Goal: Task Accomplishment & Management: Use online tool/utility

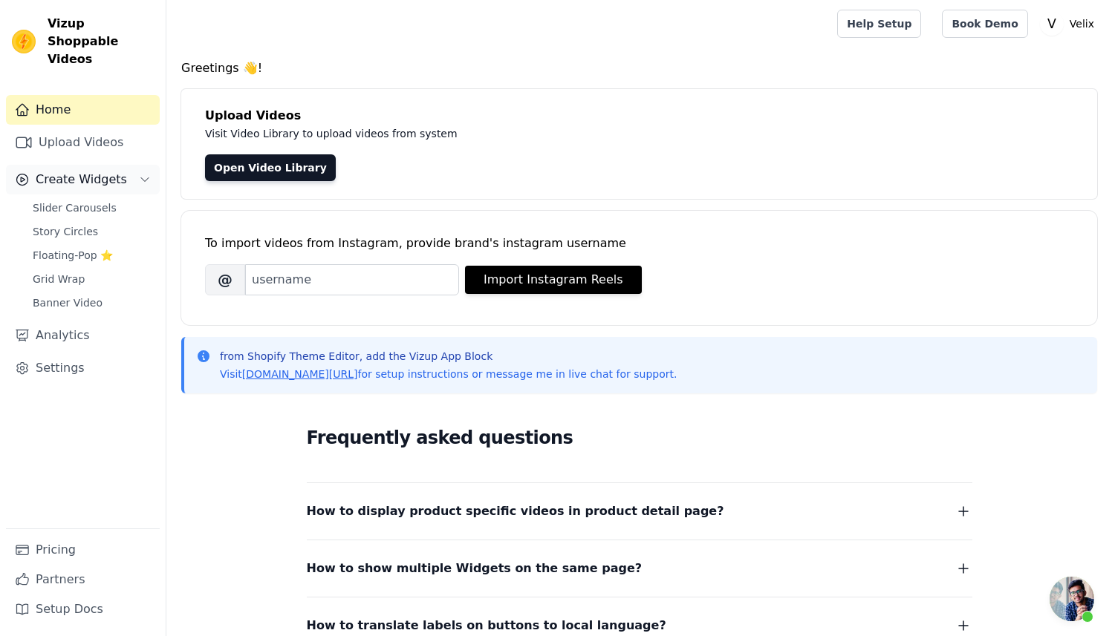
click at [55, 171] on span "Create Widgets" at bounding box center [81, 180] width 91 height 18
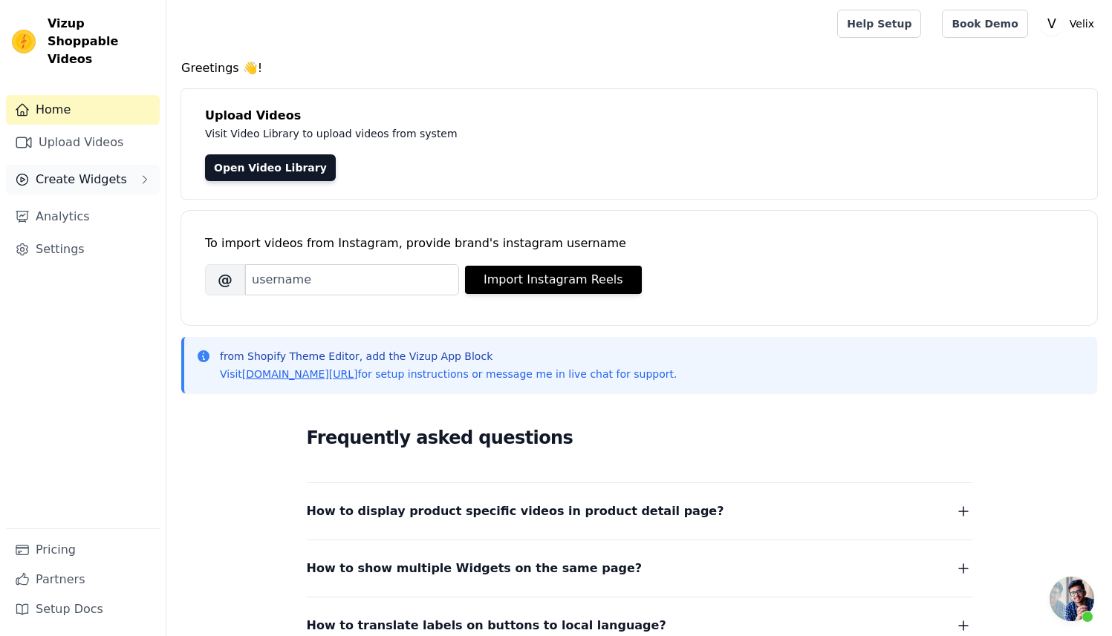
click at [86, 171] on span "Create Widgets" at bounding box center [81, 180] width 91 height 18
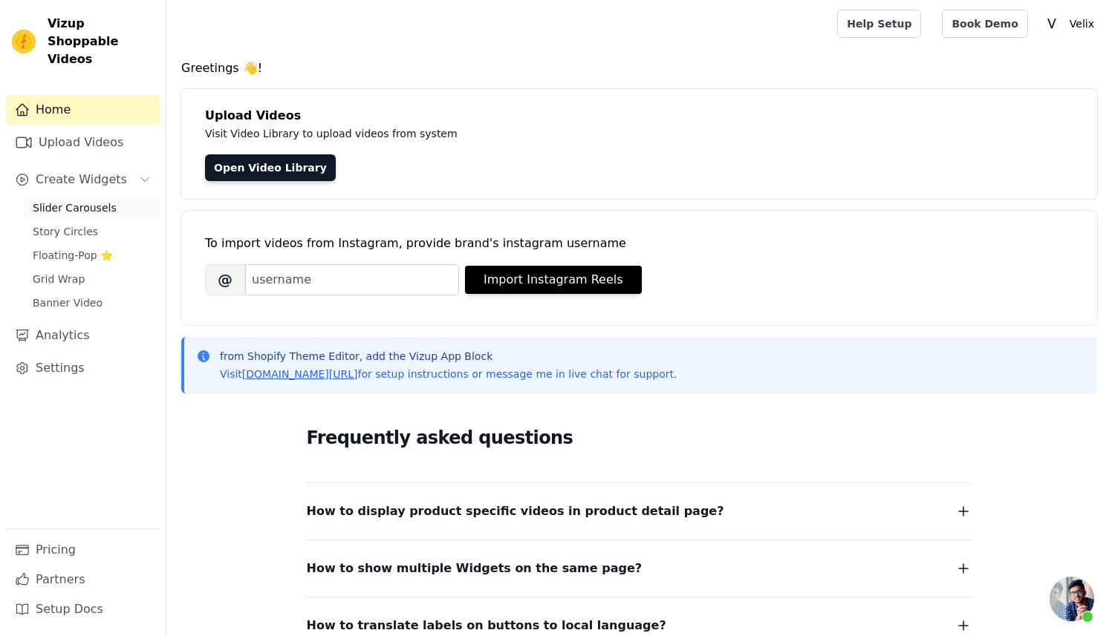
click at [76, 198] on link "Slider Carousels" at bounding box center [92, 208] width 136 height 21
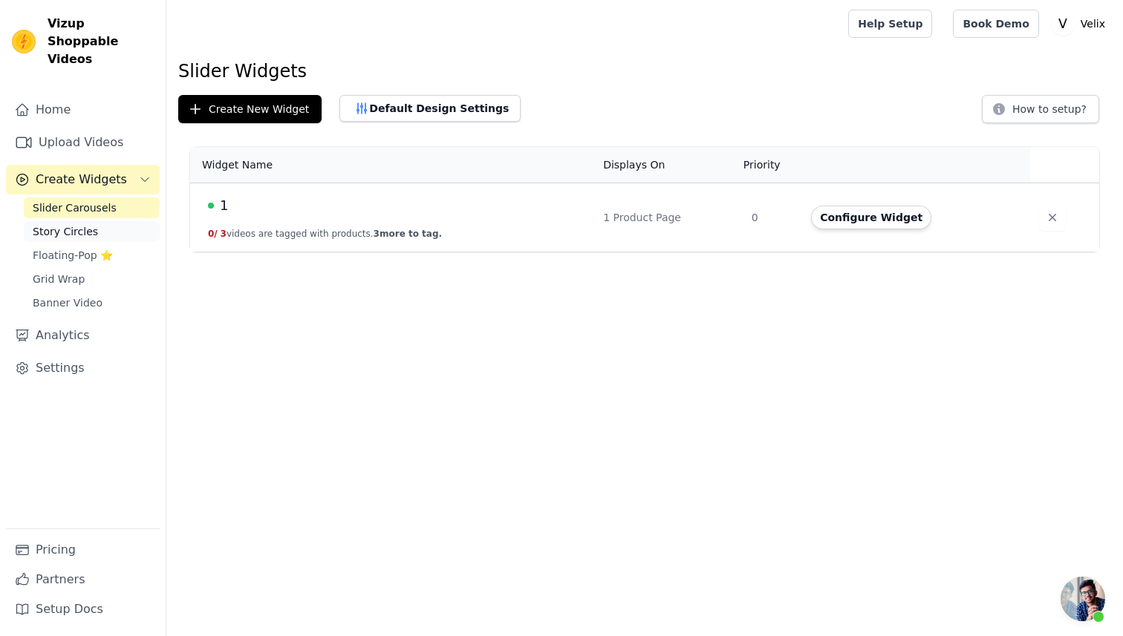
click at [89, 224] on span "Story Circles" at bounding box center [65, 231] width 65 height 15
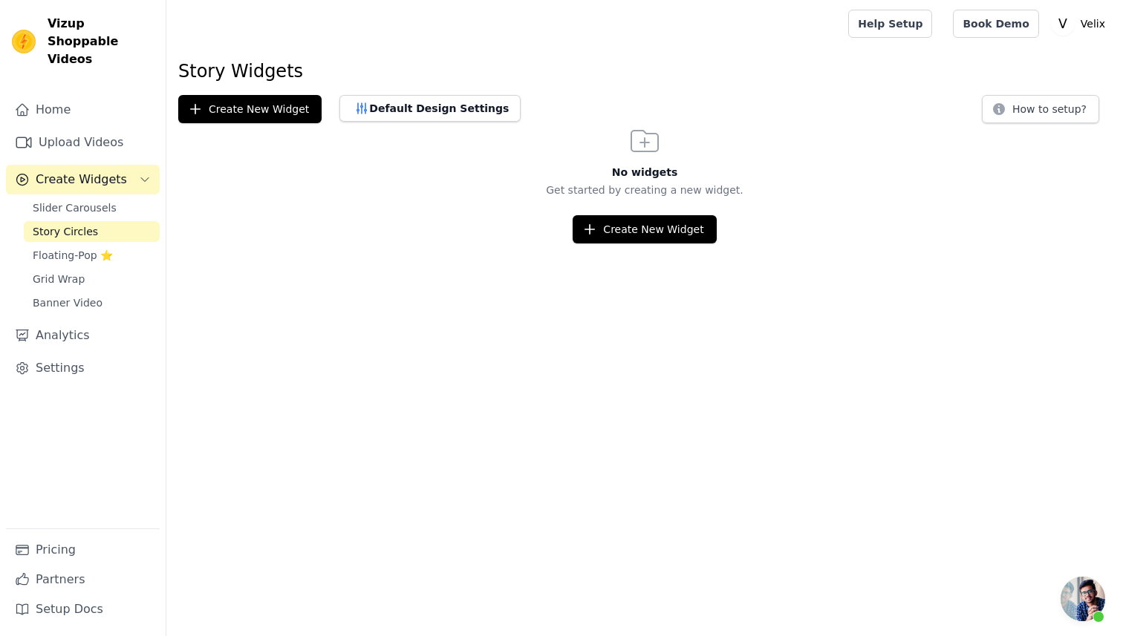
click at [79, 250] on div "Slider Carousels Story Circles Floating-Pop ⭐ Grid Wrap Banner Video" at bounding box center [92, 256] width 136 height 116
click at [79, 248] on span "Floating-Pop ⭐" at bounding box center [73, 255] width 80 height 15
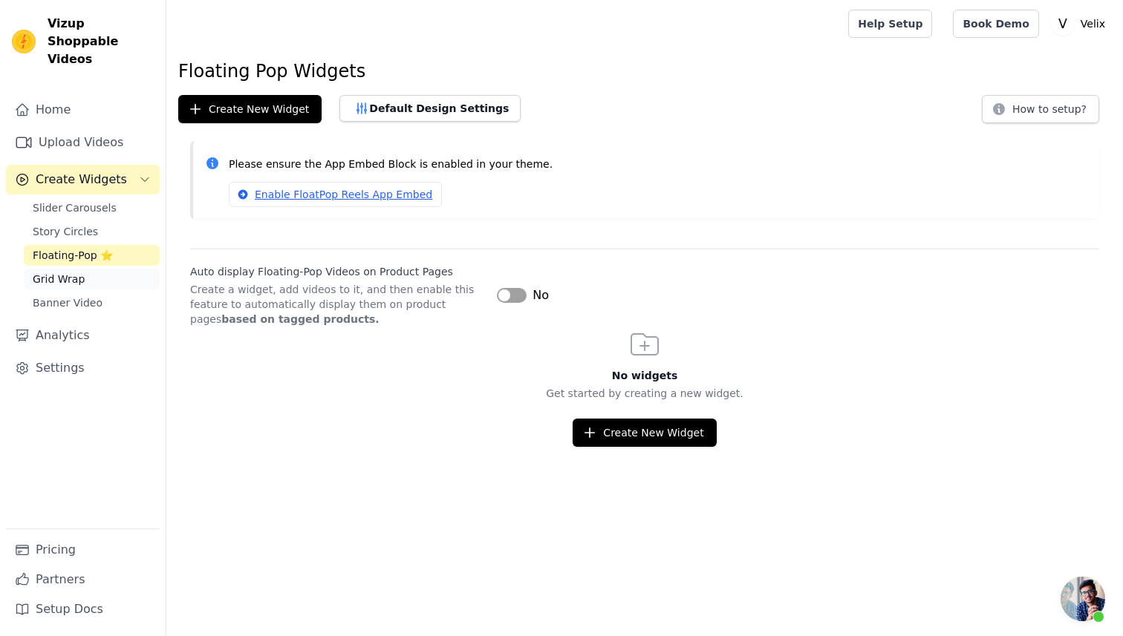
click at [85, 269] on link "Grid Wrap" at bounding box center [92, 279] width 136 height 21
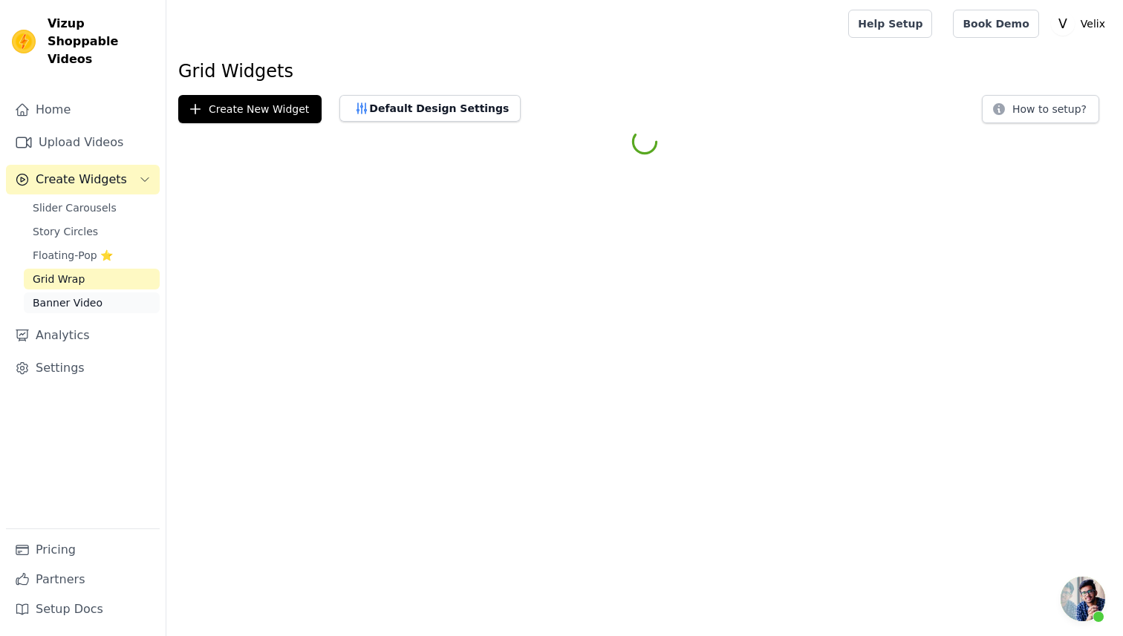
click at [82, 296] on span "Banner Video" at bounding box center [68, 303] width 70 height 15
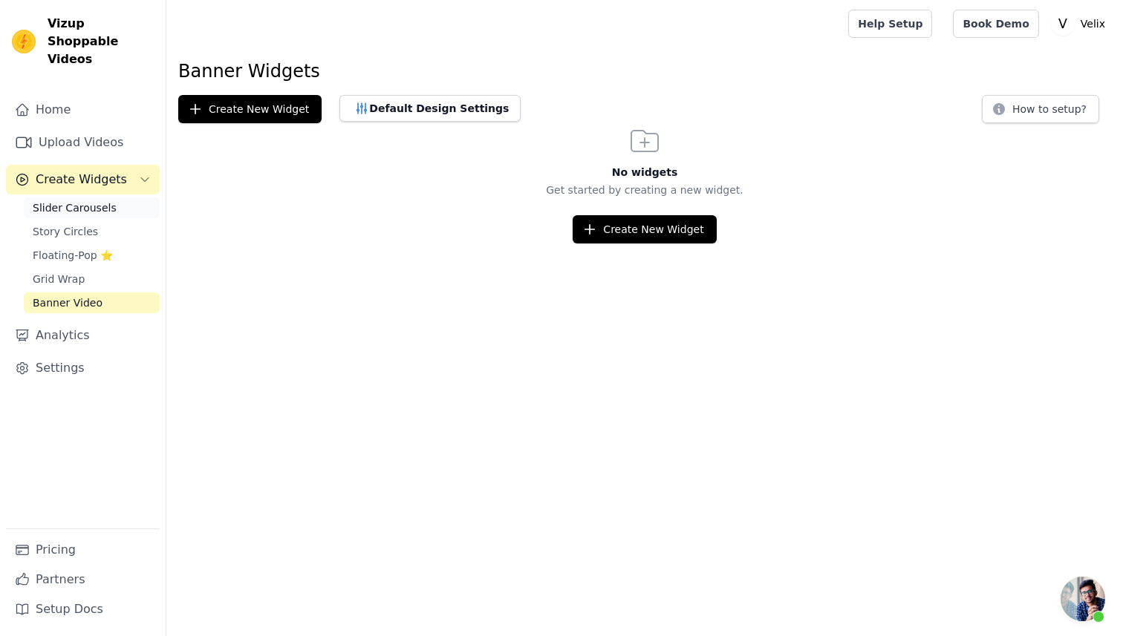
click at [86, 201] on span "Slider Carousels" at bounding box center [75, 208] width 84 height 15
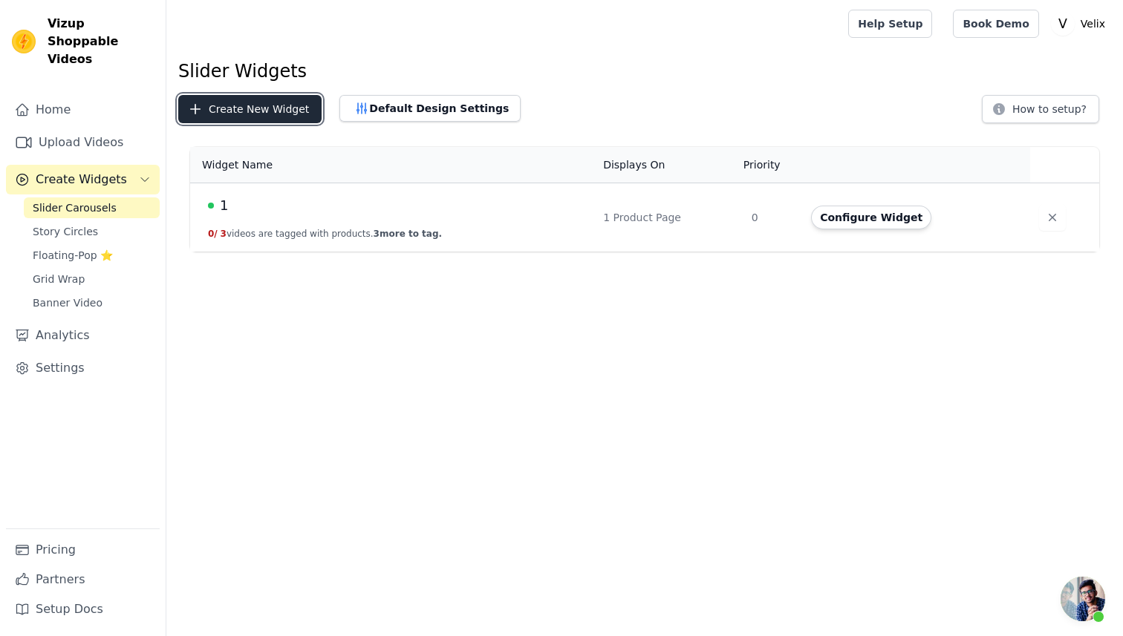
click at [264, 111] on button "Create New Widget" at bounding box center [249, 109] width 143 height 28
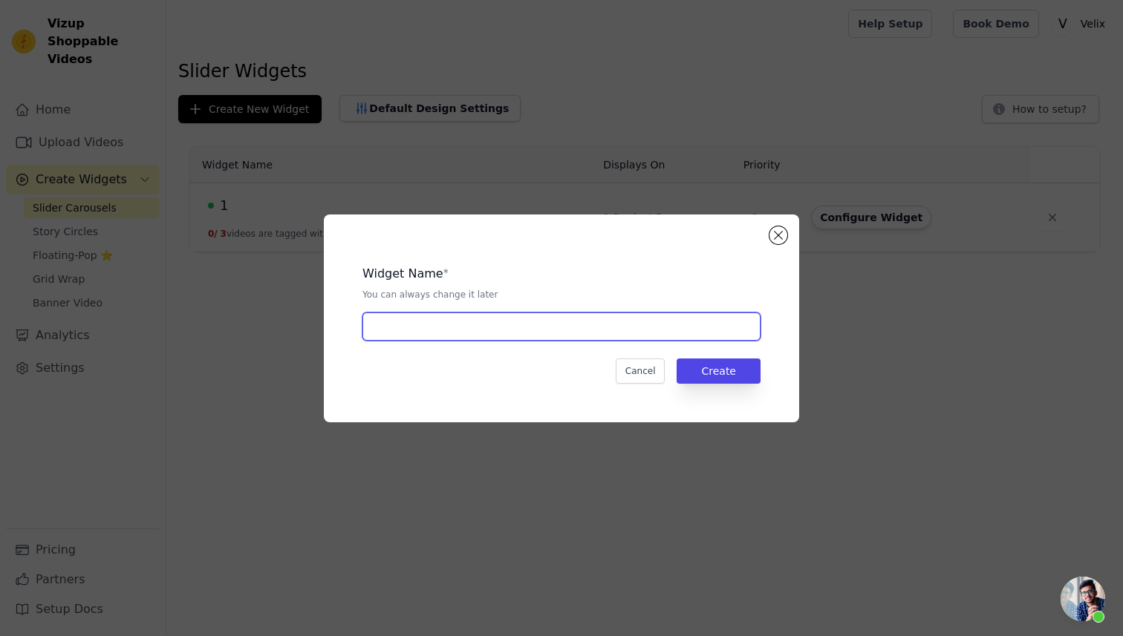
click at [440, 322] on input "text" at bounding box center [561, 327] width 398 height 28
type input "2"
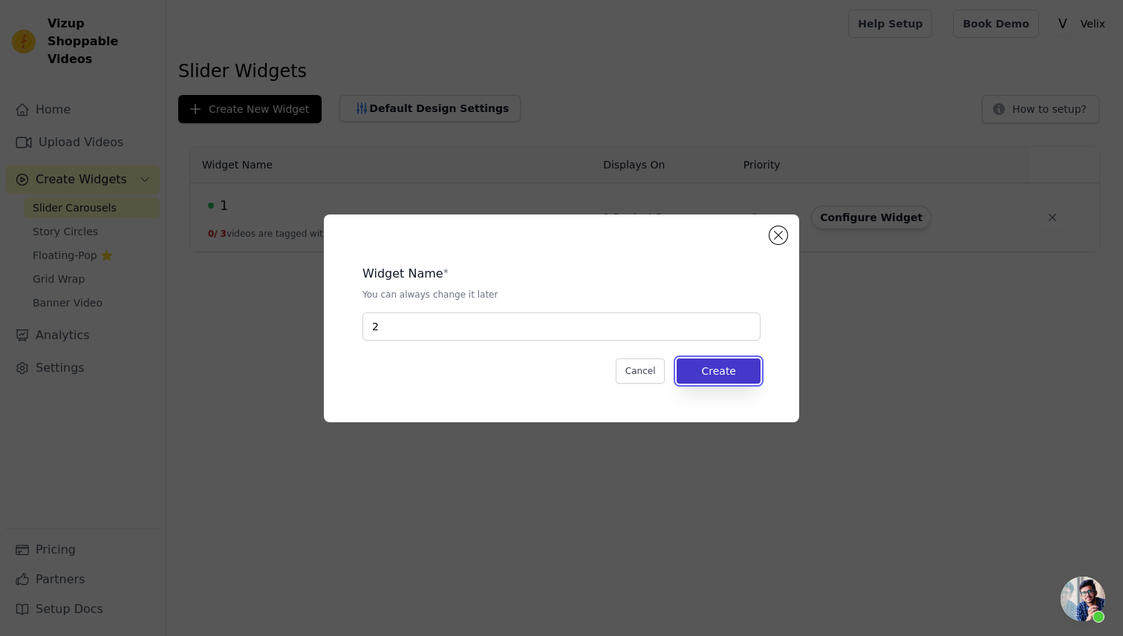
click at [712, 371] on button "Create" at bounding box center [719, 371] width 84 height 25
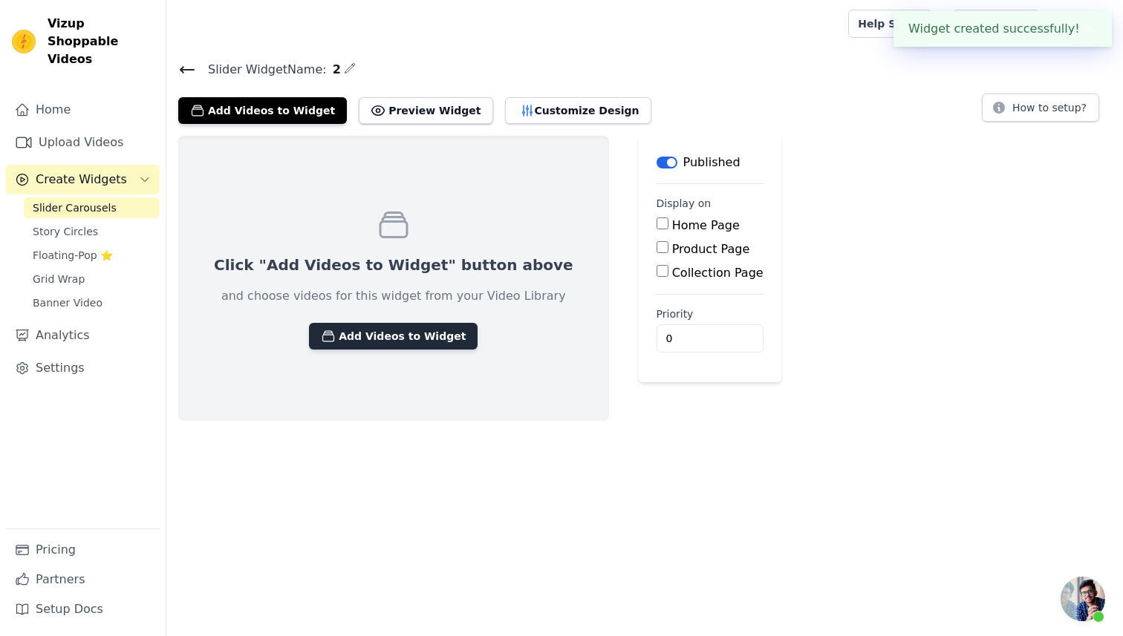
click at [372, 329] on button "Add Videos to Widget" at bounding box center [393, 336] width 169 height 27
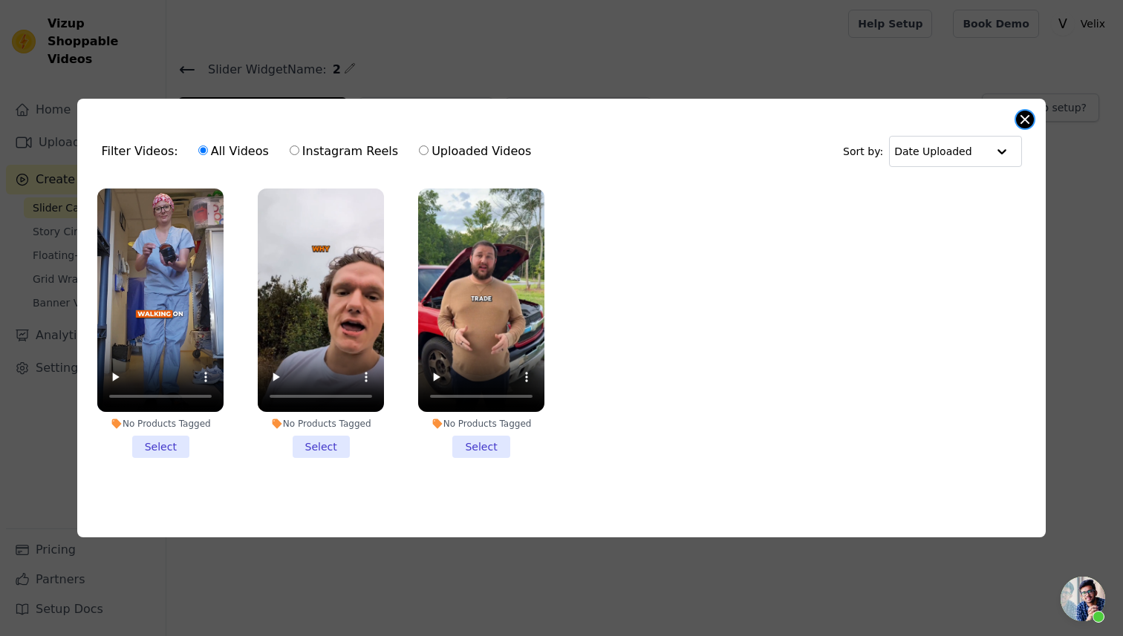
click at [1017, 120] on div "Filter Videos: All Videos Instagram Reels Uploaded Videos Sort by: Date Uploade…" at bounding box center [561, 319] width 968 height 440
click at [1031, 116] on button "Close modal" at bounding box center [1025, 120] width 18 height 18
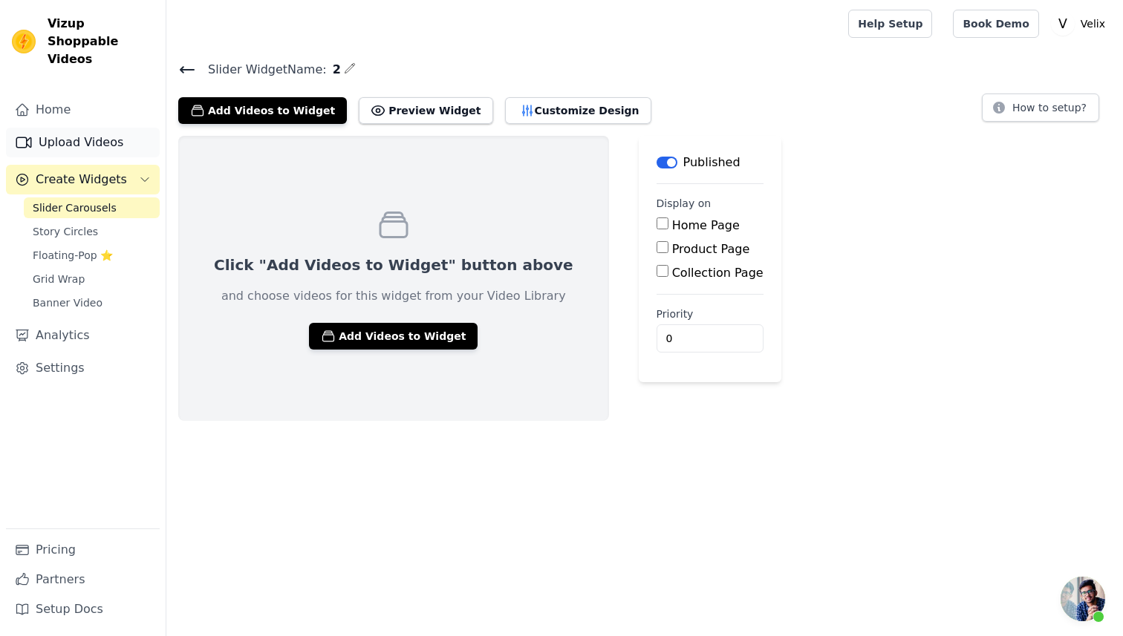
click at [75, 131] on link "Upload Videos" at bounding box center [83, 143] width 154 height 30
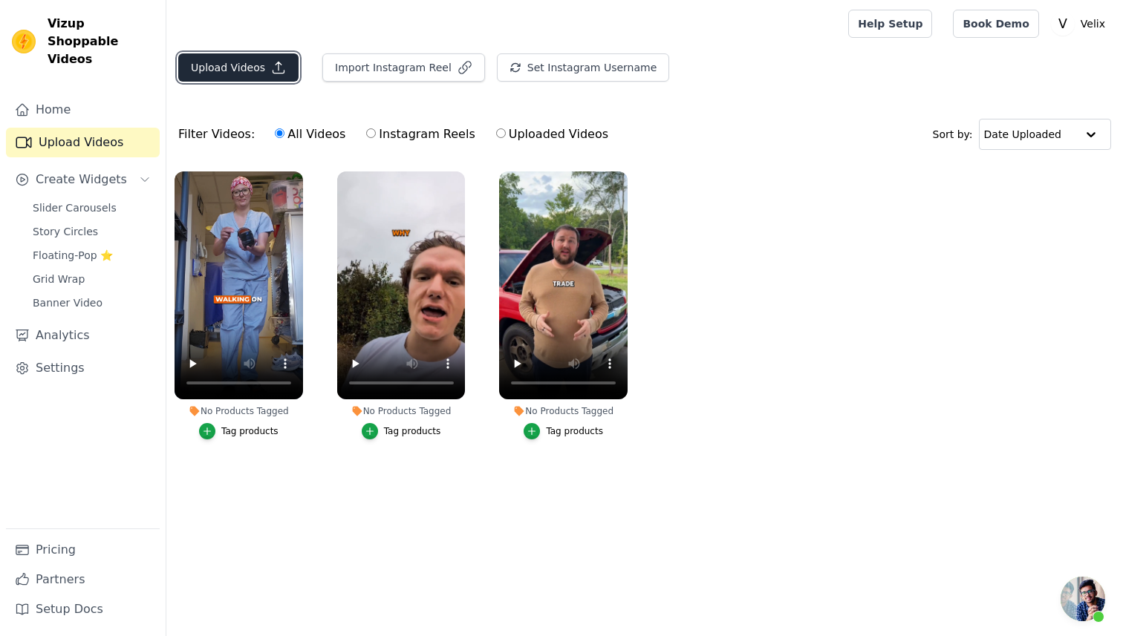
click at [249, 66] on button "Upload Videos" at bounding box center [238, 67] width 120 height 28
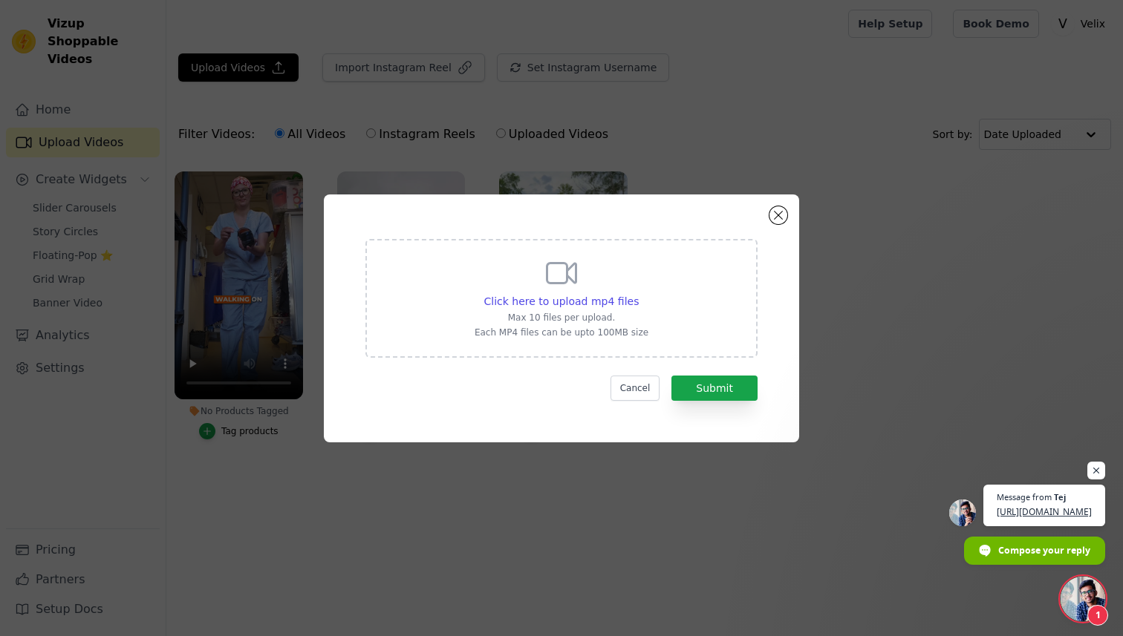
click at [1084, 599] on span "Open chat" at bounding box center [1082, 599] width 45 height 45
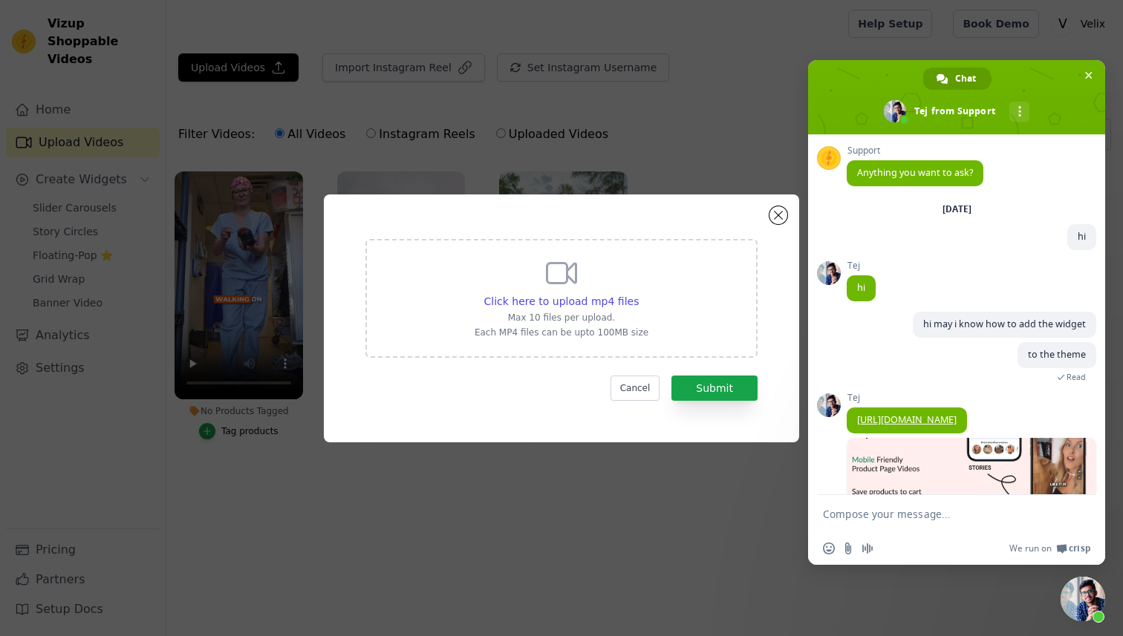
scroll to position [95, 0]
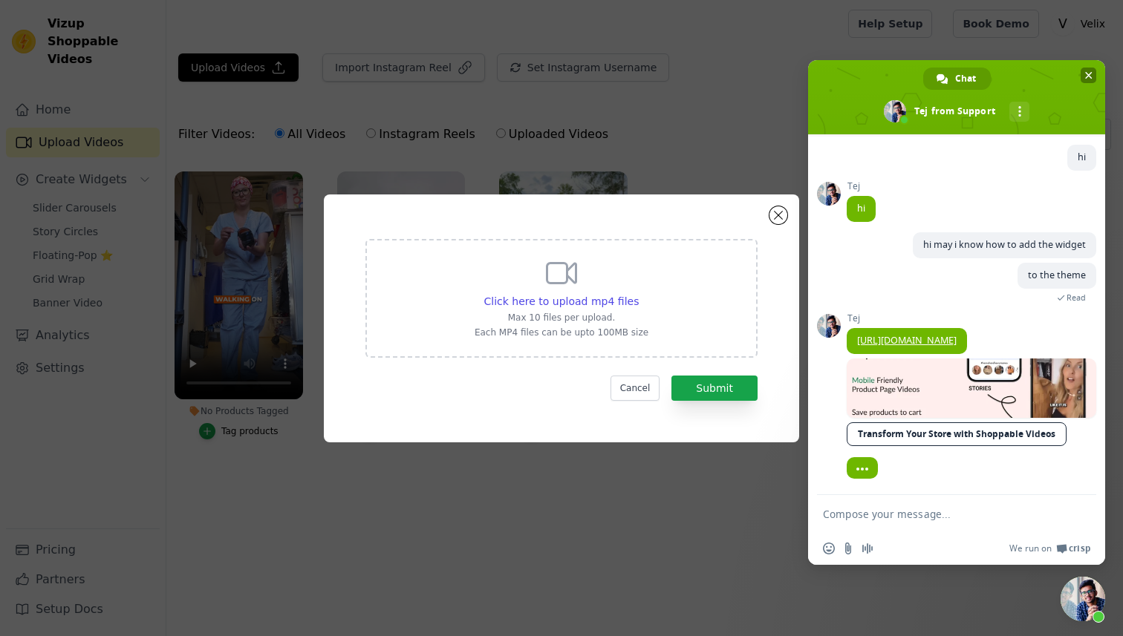
click at [1090, 76] on span "Close chat" at bounding box center [1088, 76] width 7 height 10
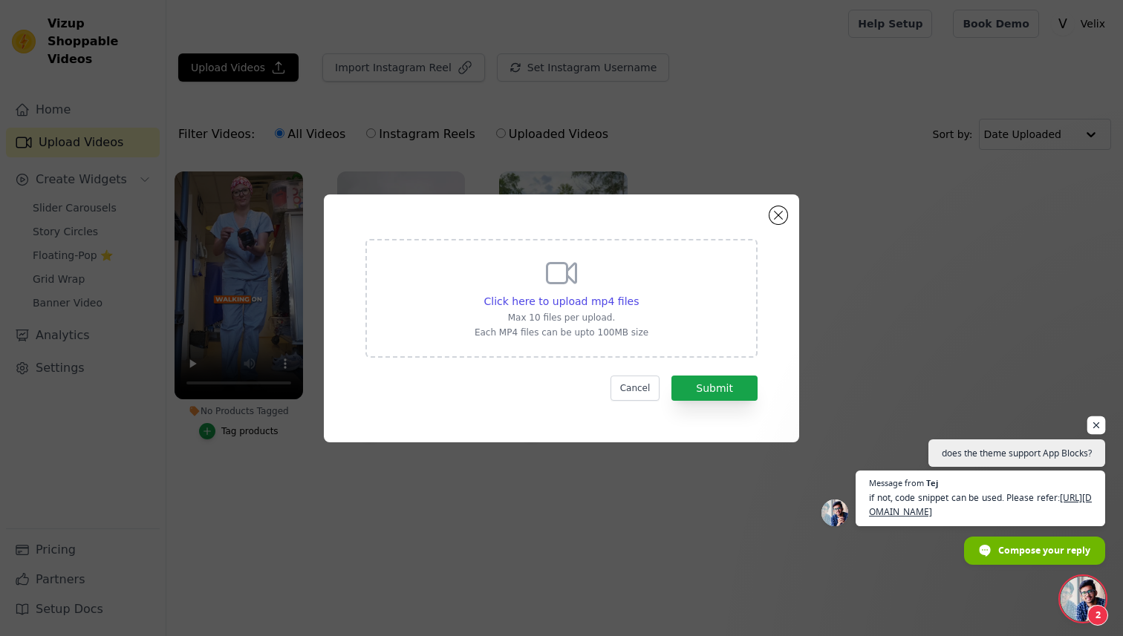
click at [1095, 417] on span "Open chat" at bounding box center [1096, 426] width 19 height 19
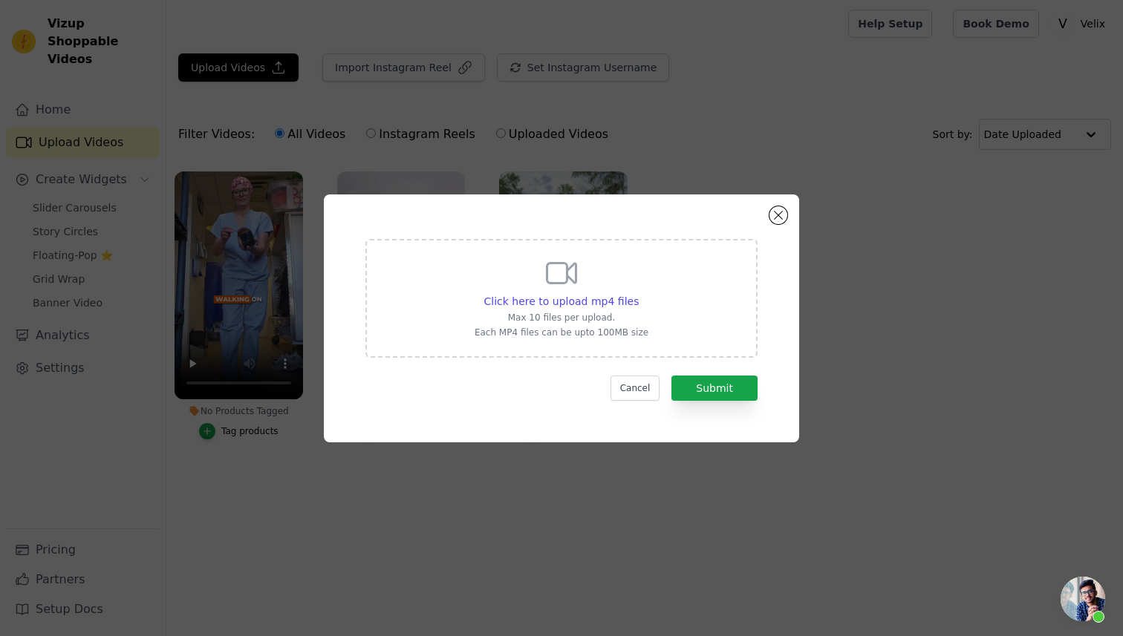
click at [628, 319] on p "Max 10 files per upload." at bounding box center [562, 318] width 174 height 12
click at [638, 294] on input "Click here to upload mp4 files Max 10 files per upload. Each MP4 files can be u…" at bounding box center [638, 293] width 1 height 1
type input "C:\fakepath\copy_0493A9B4-3DD0-44A7-8D7F-41B2FC7F8BCE.mov.mp4"
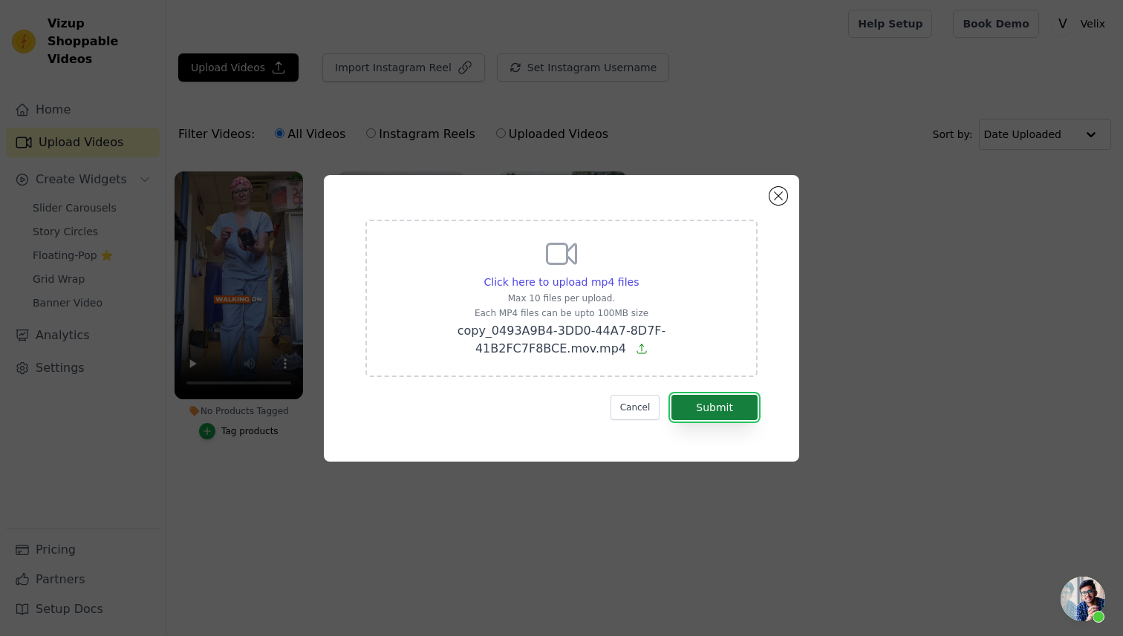
click at [726, 406] on button "Submit" at bounding box center [714, 407] width 86 height 25
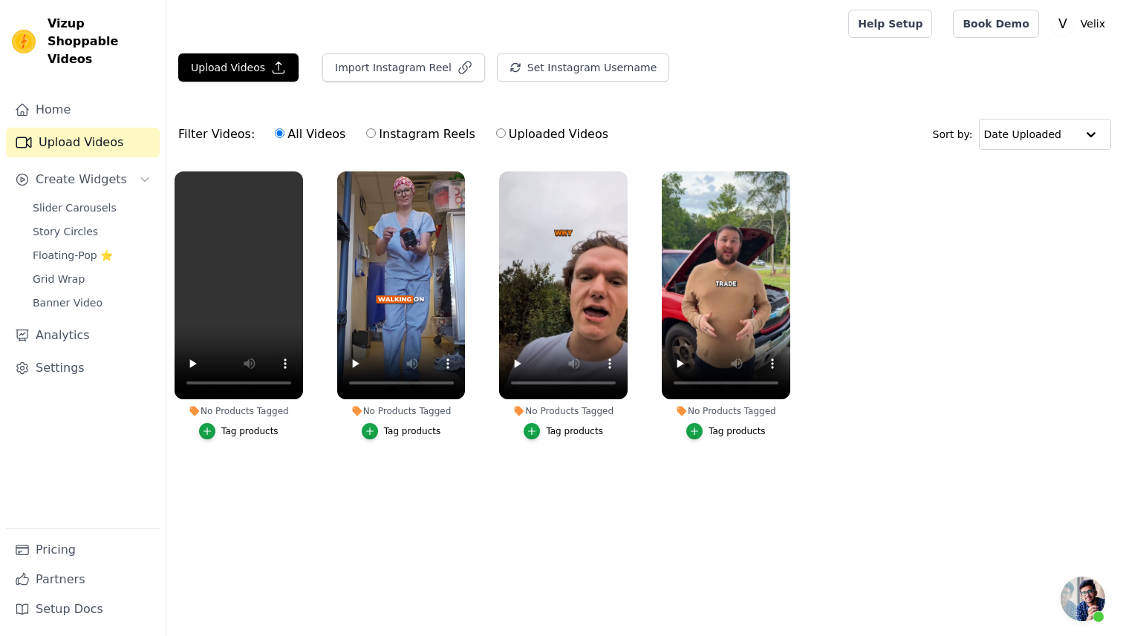
scroll to position [95, 0]
click at [222, 69] on button "Upload Videos" at bounding box center [238, 67] width 120 height 28
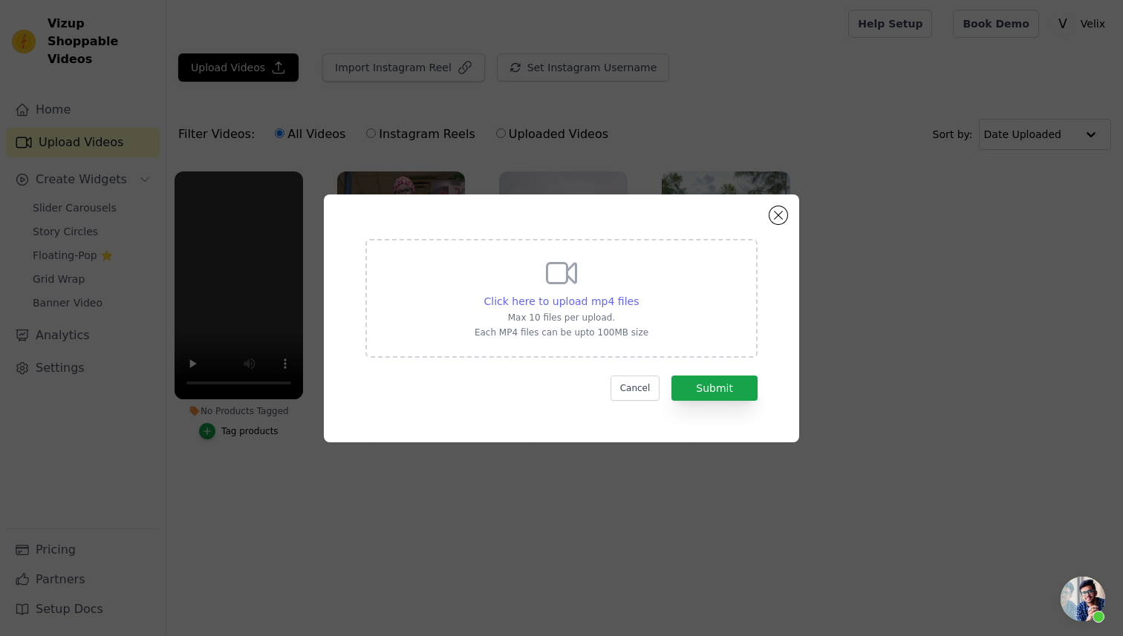
click at [535, 307] on div "Click here to upload mp4 files" at bounding box center [561, 301] width 155 height 15
click at [638, 294] on input "Click here to upload mp4 files Max 10 files per upload. Each MP4 files can be u…" at bounding box center [638, 293] width 1 height 1
type input "C:\fakepath\copy_0493A9B4-3DD0-44A7-8D7F-41B2FC7F8BCE.mov (1).mp4"
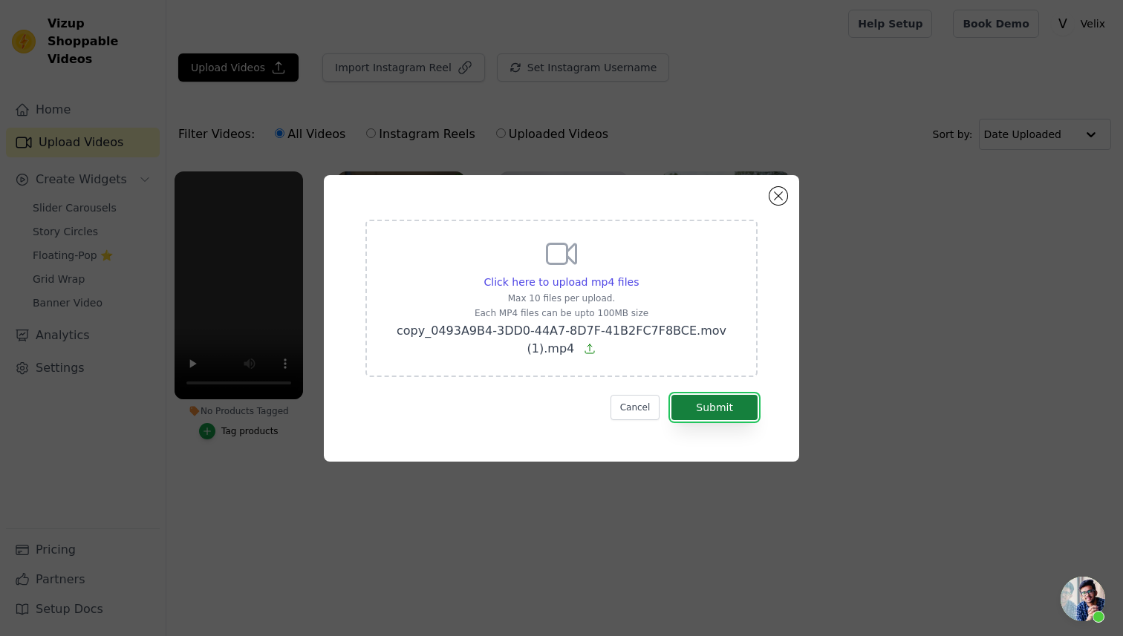
click at [718, 410] on button "Submit" at bounding box center [714, 407] width 86 height 25
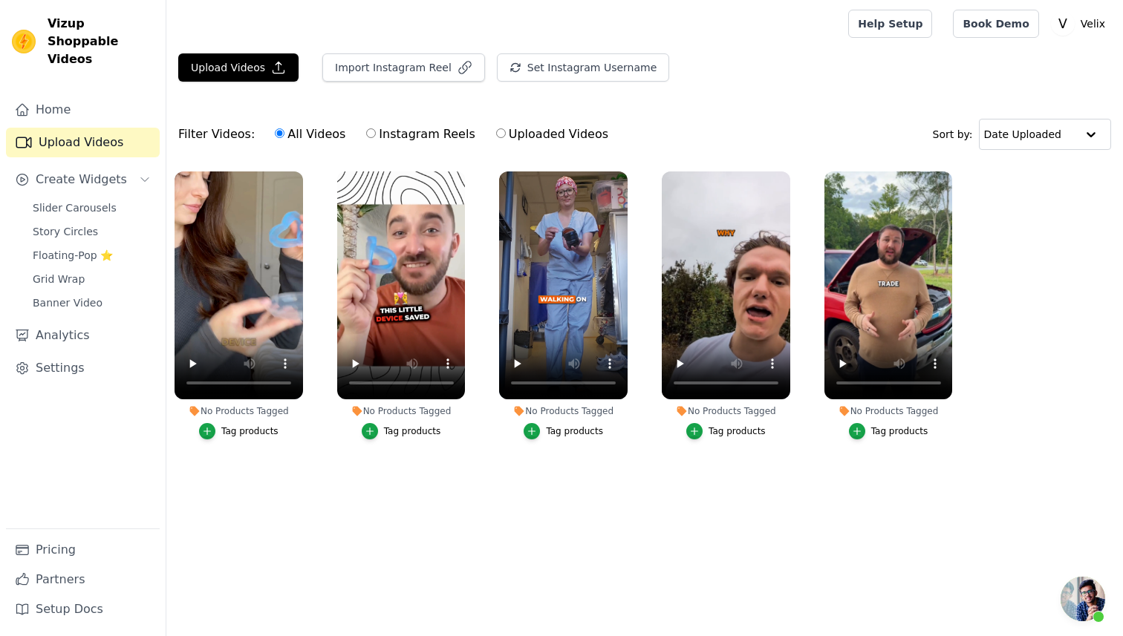
scroll to position [95, 0]
click at [74, 201] on span "Slider Carousels" at bounding box center [75, 208] width 84 height 15
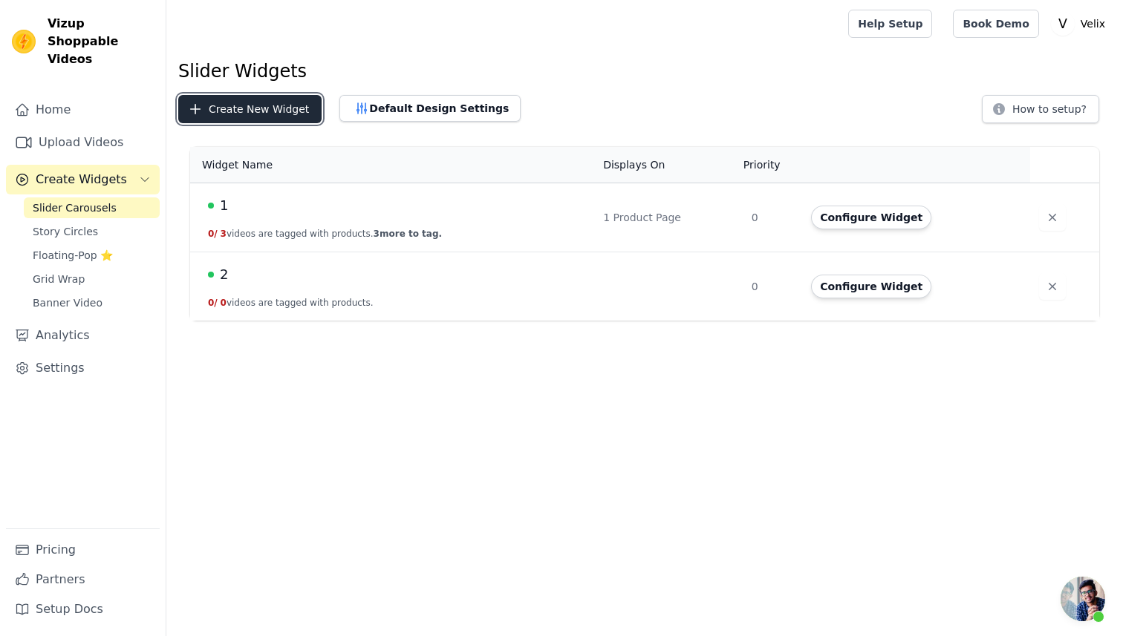
click at [292, 106] on button "Create New Widget" at bounding box center [249, 109] width 143 height 28
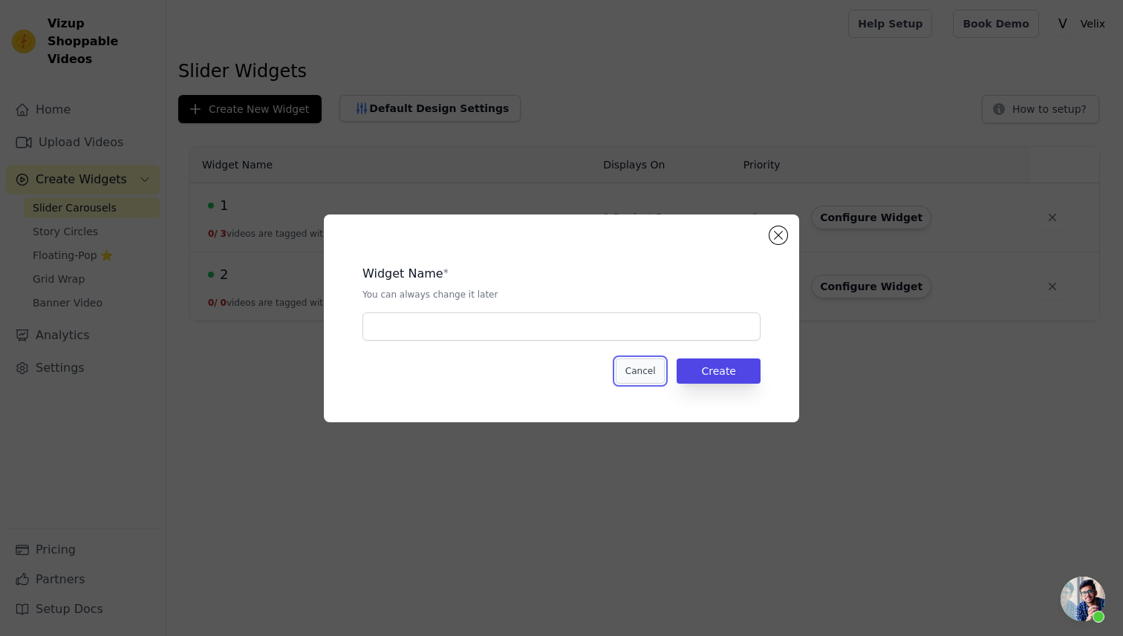
click at [633, 378] on button "Cancel" at bounding box center [641, 371] width 50 height 25
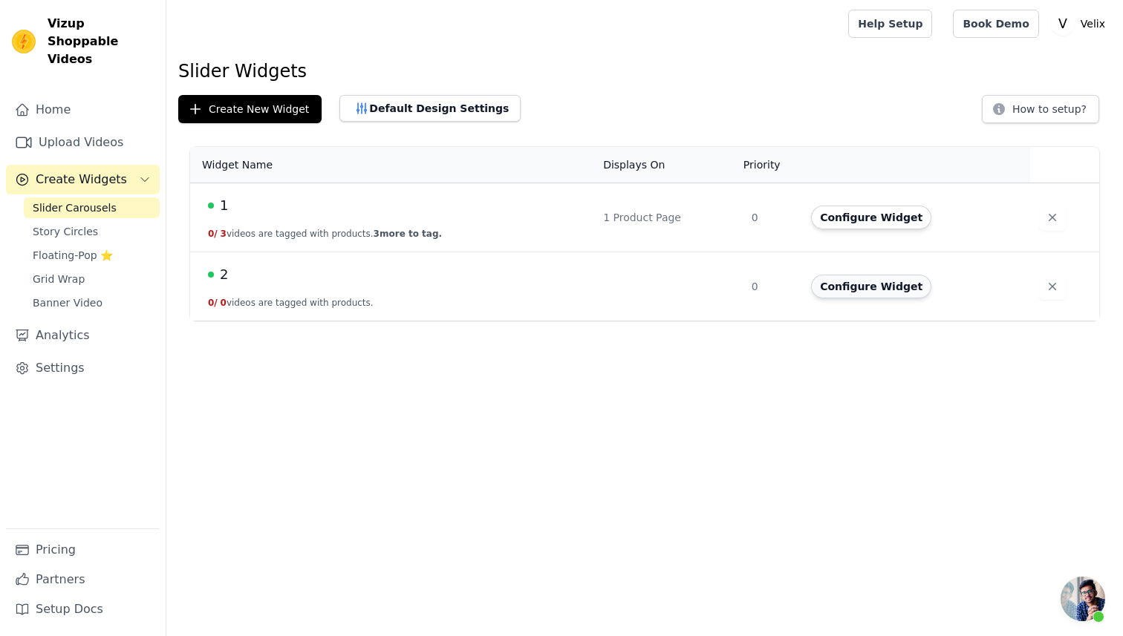
click at [835, 281] on button "Configure Widget" at bounding box center [871, 287] width 120 height 24
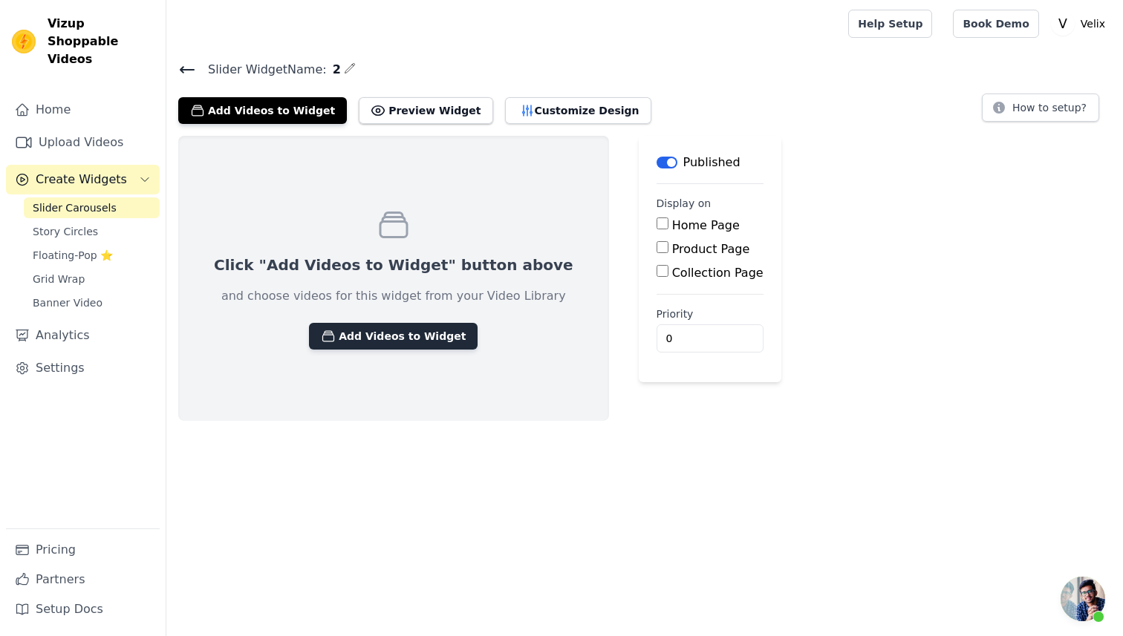
click at [359, 327] on button "Add Videos to Widget" at bounding box center [393, 336] width 169 height 27
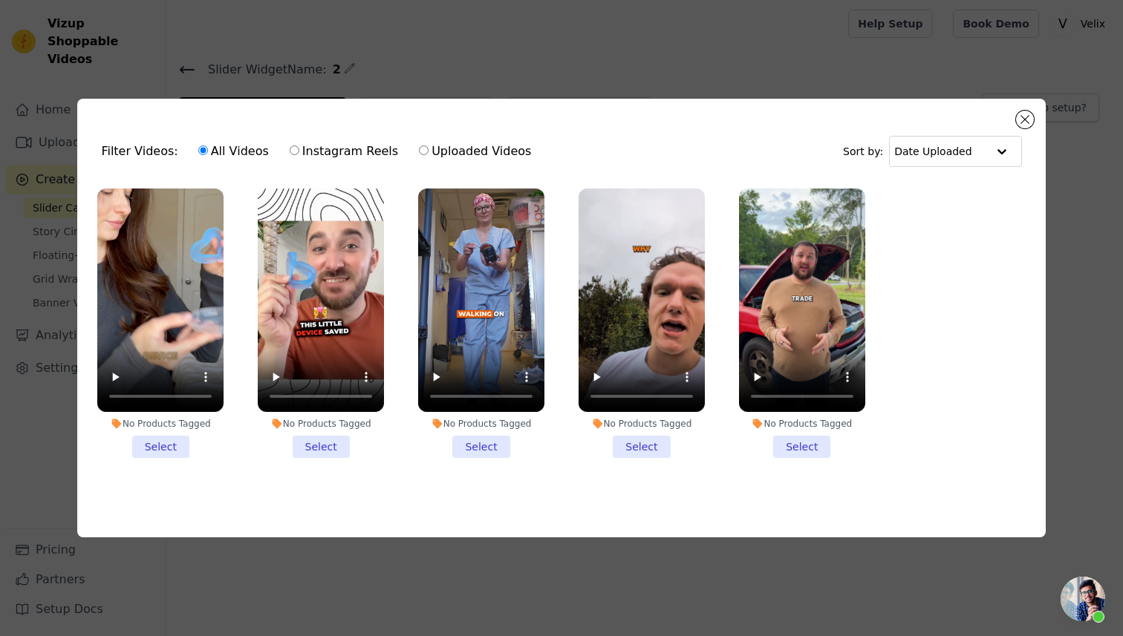
click at [315, 440] on li "No Products Tagged Select" at bounding box center [321, 324] width 126 height 270
click at [0, 0] on input "No Products Tagged Select" at bounding box center [0, 0] width 0 height 0
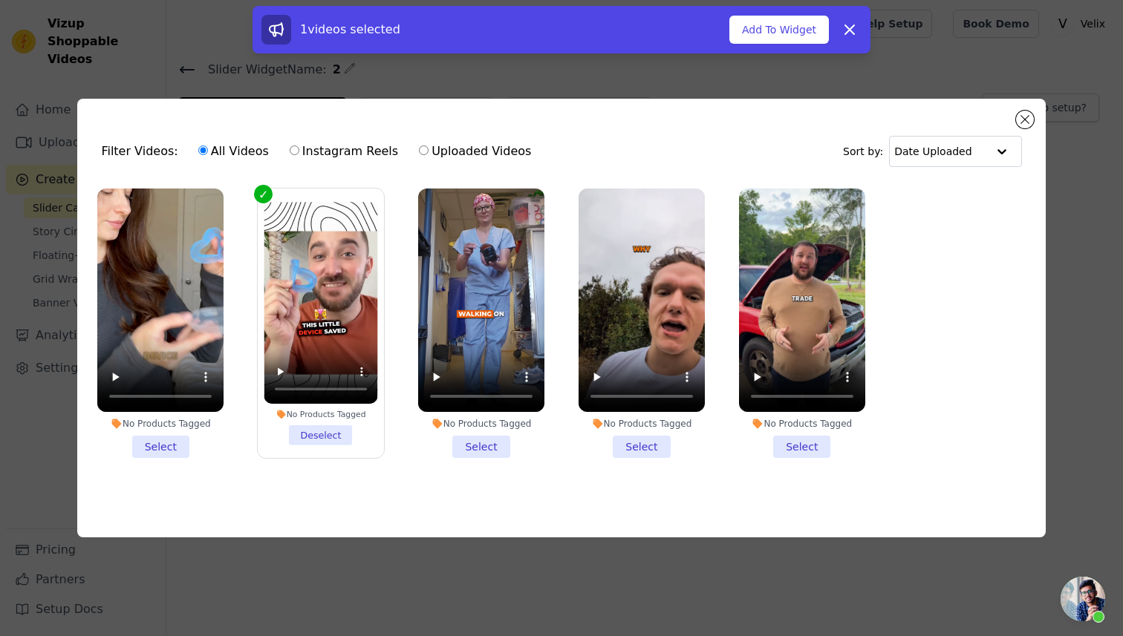
click at [172, 448] on li "No Products Tagged Select" at bounding box center [160, 324] width 126 height 270
click at [0, 0] on input "No Products Tagged Select" at bounding box center [0, 0] width 0 height 0
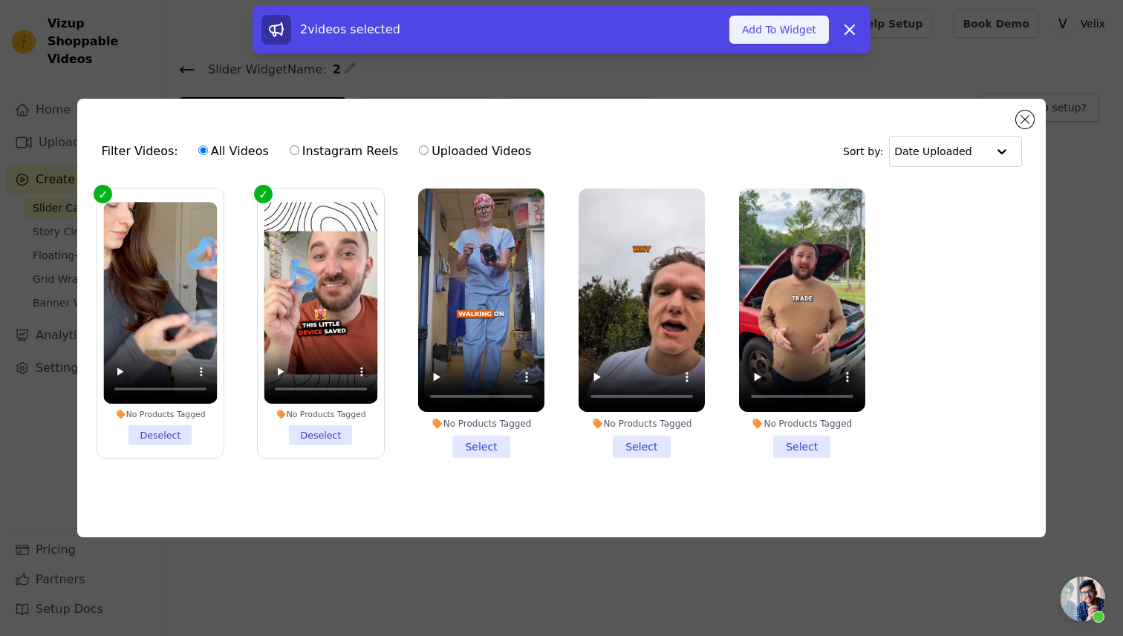
click at [795, 34] on button "Add To Widget" at bounding box center [779, 30] width 100 height 28
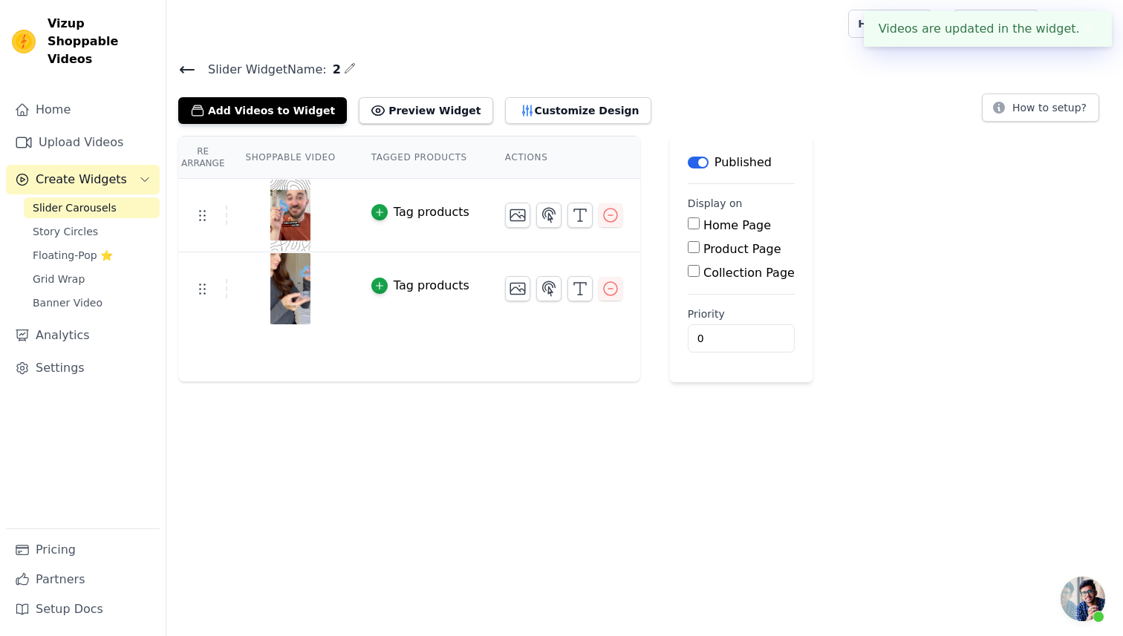
click at [705, 247] on label "Product Page" at bounding box center [742, 249] width 78 height 14
click at [700, 247] on input "Product Page" at bounding box center [694, 247] width 12 height 12
checkbox input "true"
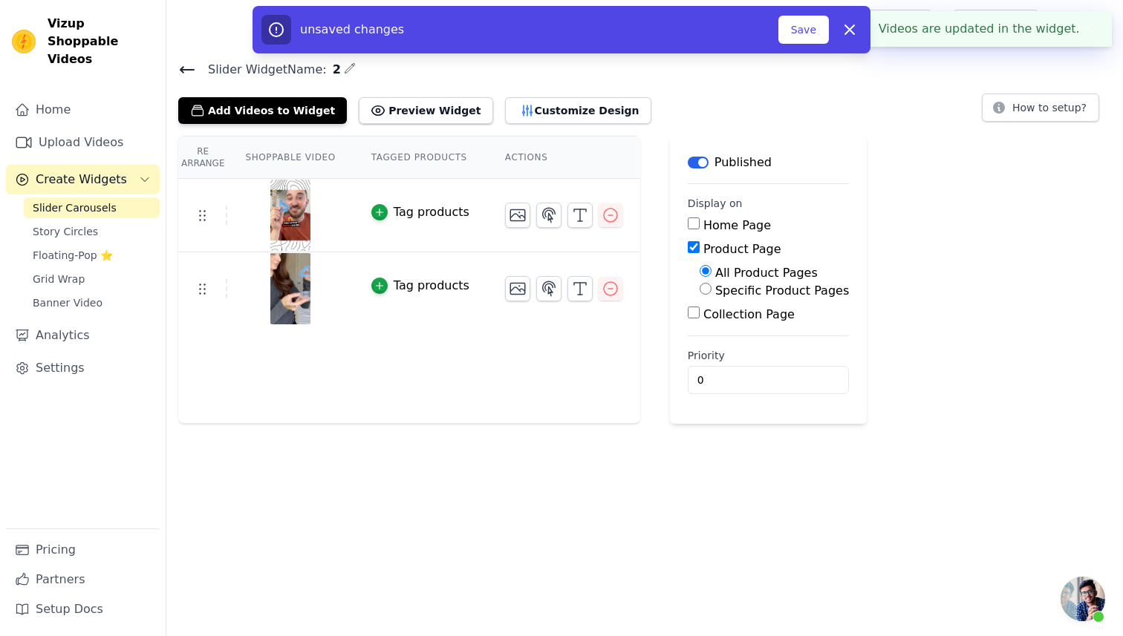
click at [726, 285] on label "Specific Product Pages" at bounding box center [782, 291] width 134 height 14
click at [711, 285] on input "Specific Product Pages" at bounding box center [706, 289] width 12 height 12
radio input "true"
click at [734, 327] on button "Select Products" at bounding box center [750, 324] width 100 height 25
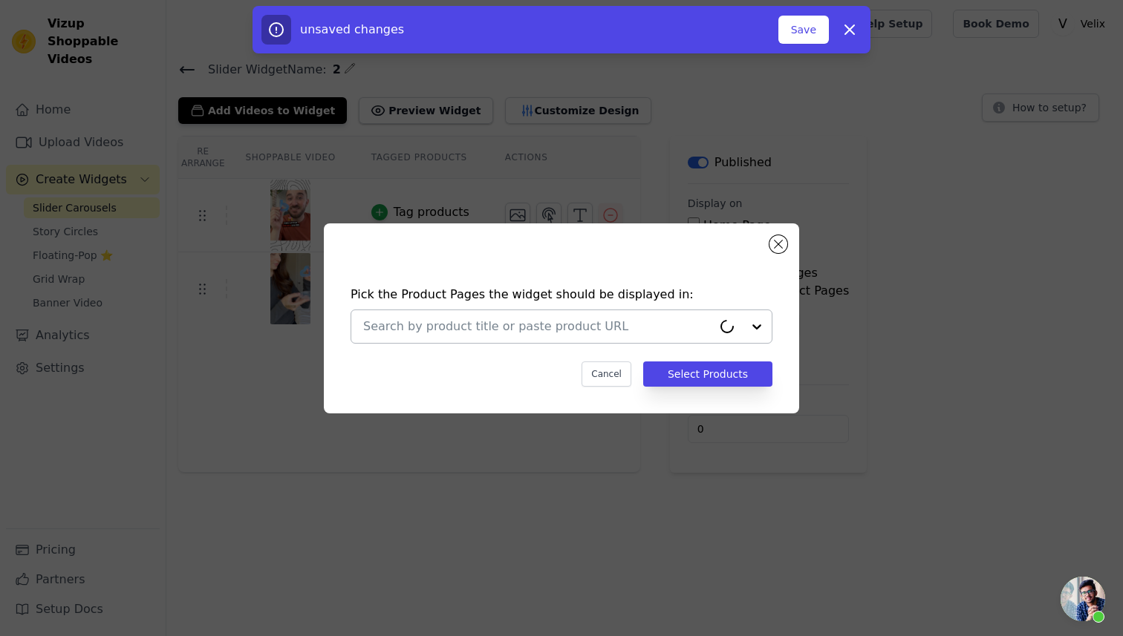
click at [624, 330] on input "text" at bounding box center [537, 327] width 349 height 18
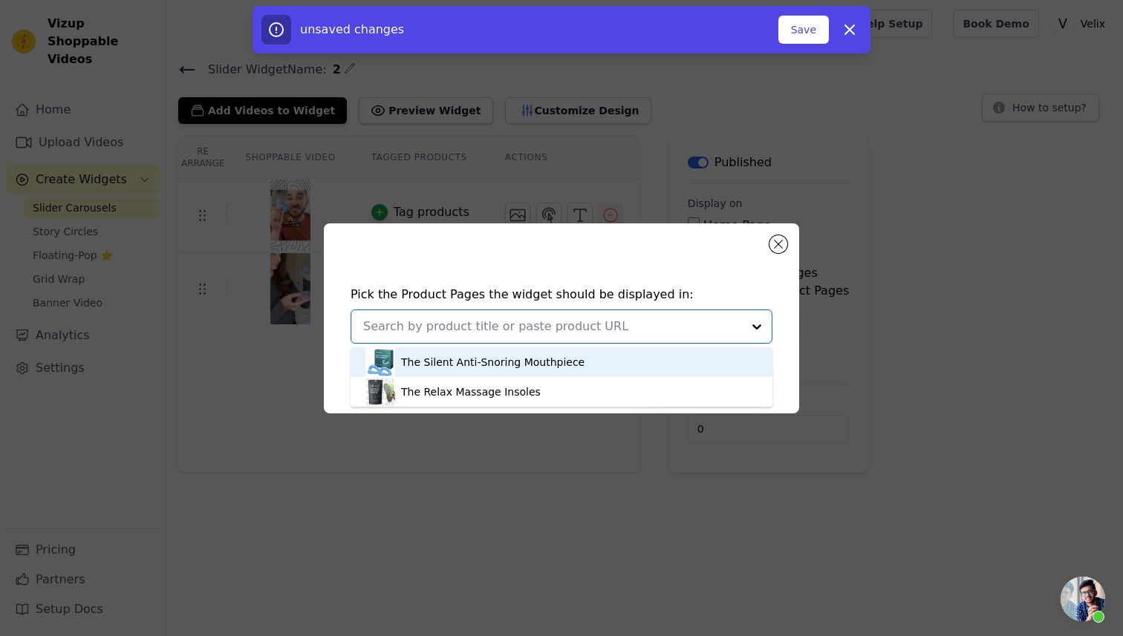
click at [593, 350] on div "The Silent Anti-Snoring Mouthpiece" at bounding box center [561, 363] width 392 height 30
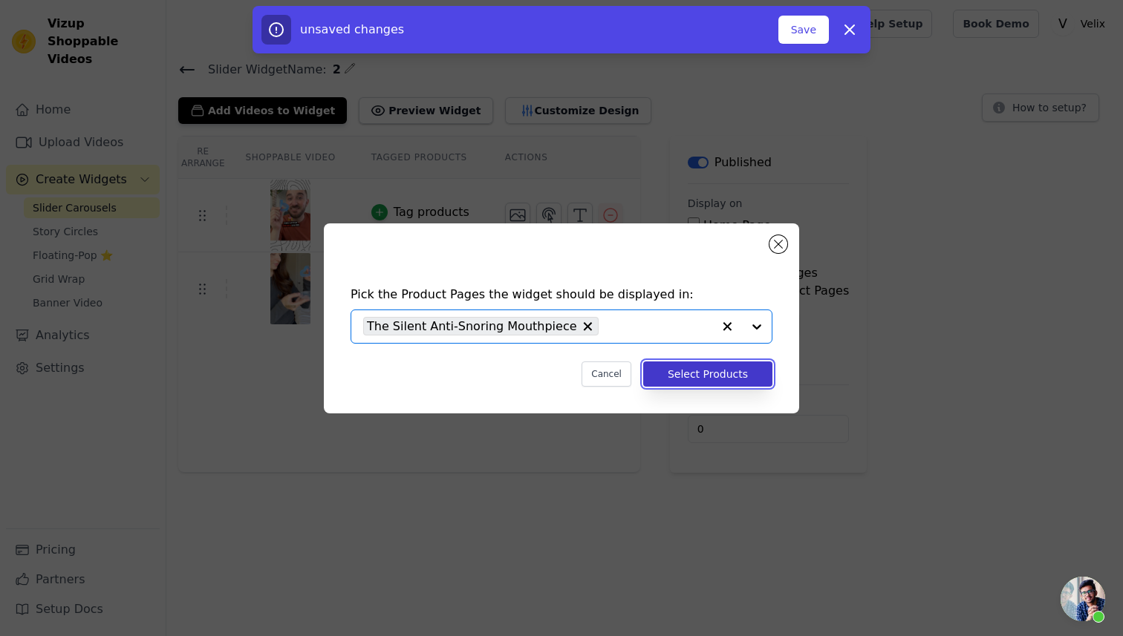
click at [697, 372] on button "Select Products" at bounding box center [707, 374] width 129 height 25
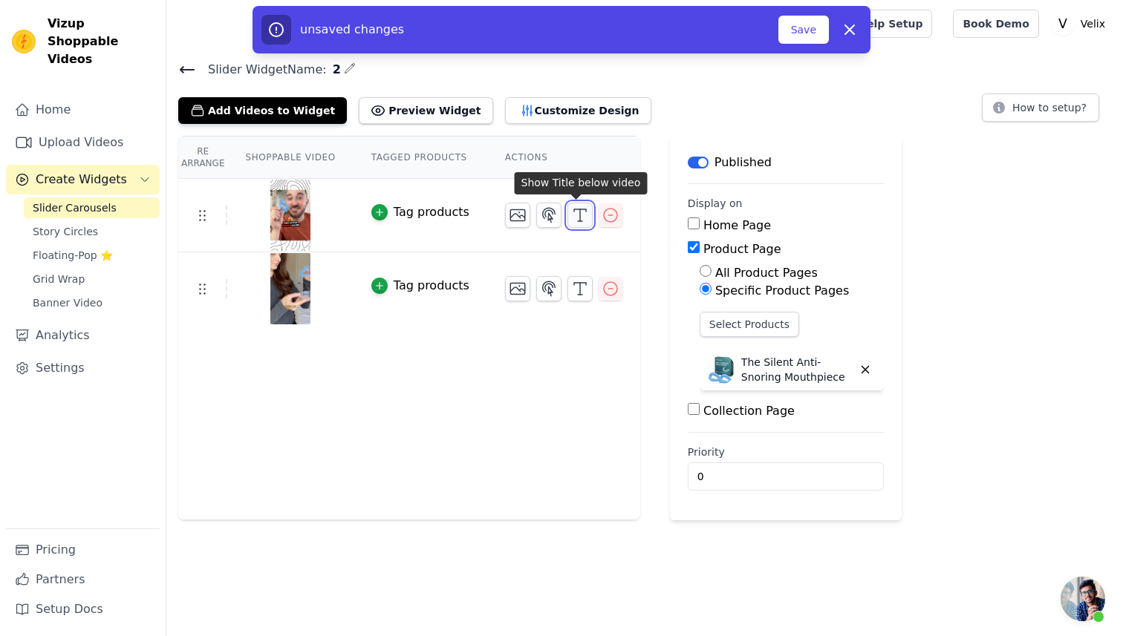
click at [571, 215] on icon "button" at bounding box center [580, 215] width 18 height 18
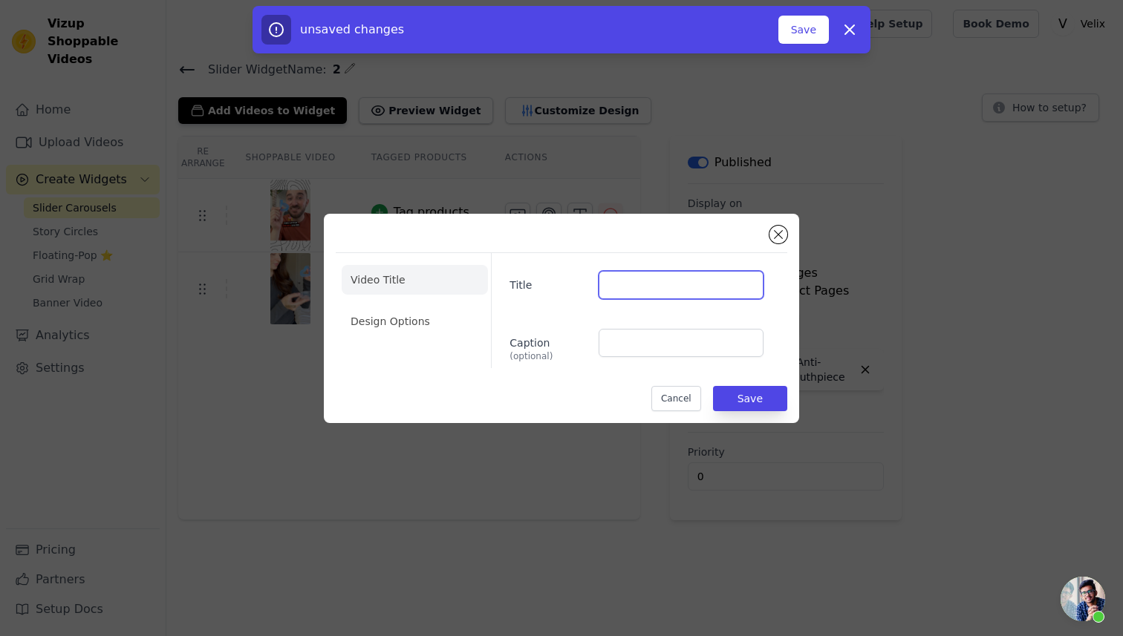
click at [637, 296] on input "Title" at bounding box center [681, 285] width 165 height 28
click at [639, 293] on input "Title" at bounding box center [681, 285] width 165 height 28
type input "d"
click at [640, 284] on input "Zac (38 years old)" at bounding box center [681, 285] width 165 height 28
click at [644, 287] on input "Zac (38 years old)" at bounding box center [681, 285] width 165 height 28
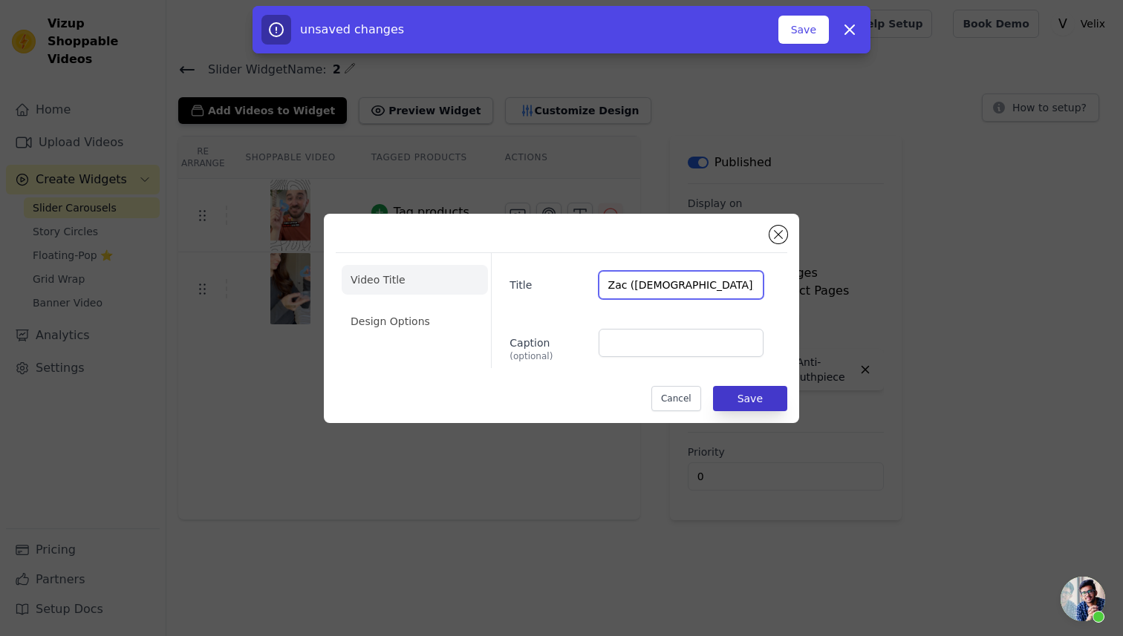
type input "Zac (33 years old)"
click at [777, 407] on button "Save" at bounding box center [750, 398] width 74 height 25
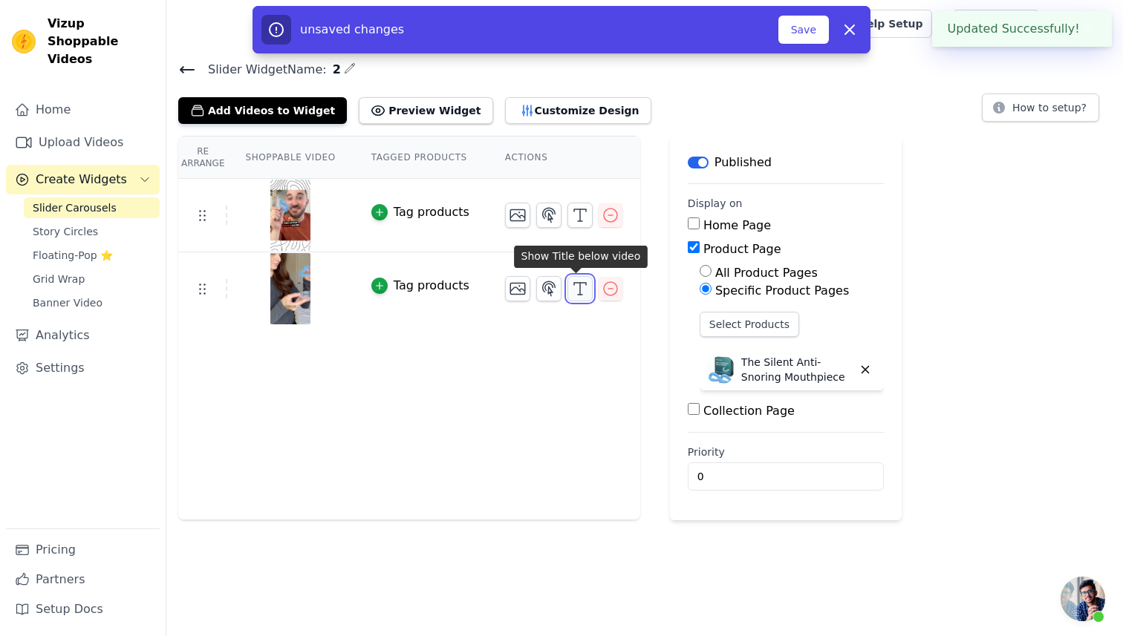
click at [572, 290] on icon "button" at bounding box center [580, 289] width 18 height 18
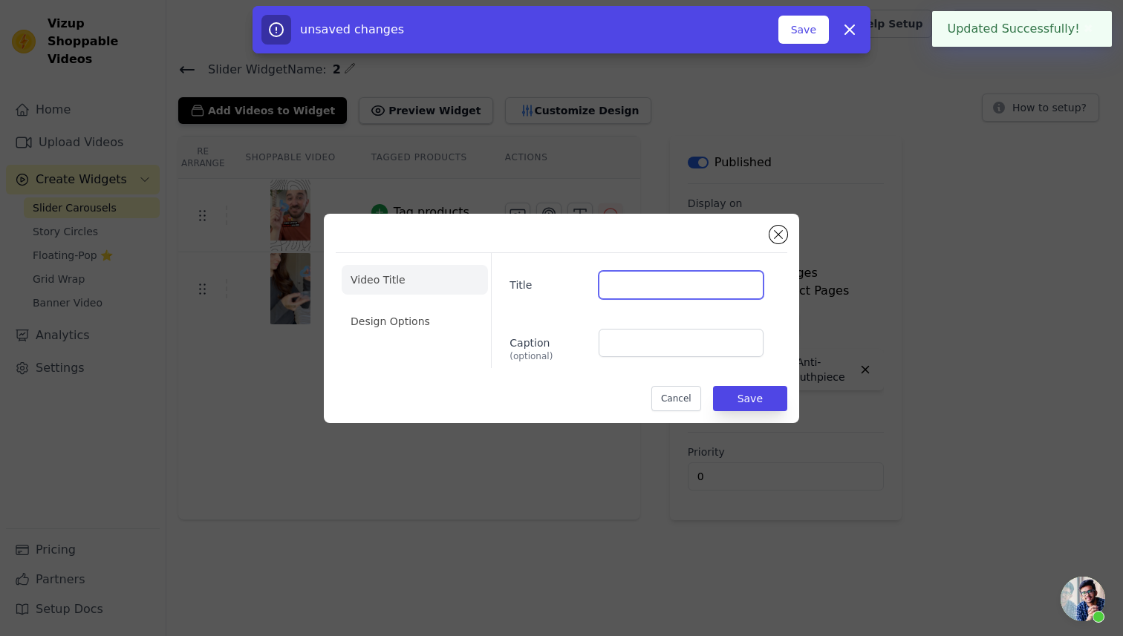
click at [638, 295] on input "Title" at bounding box center [681, 285] width 165 height 28
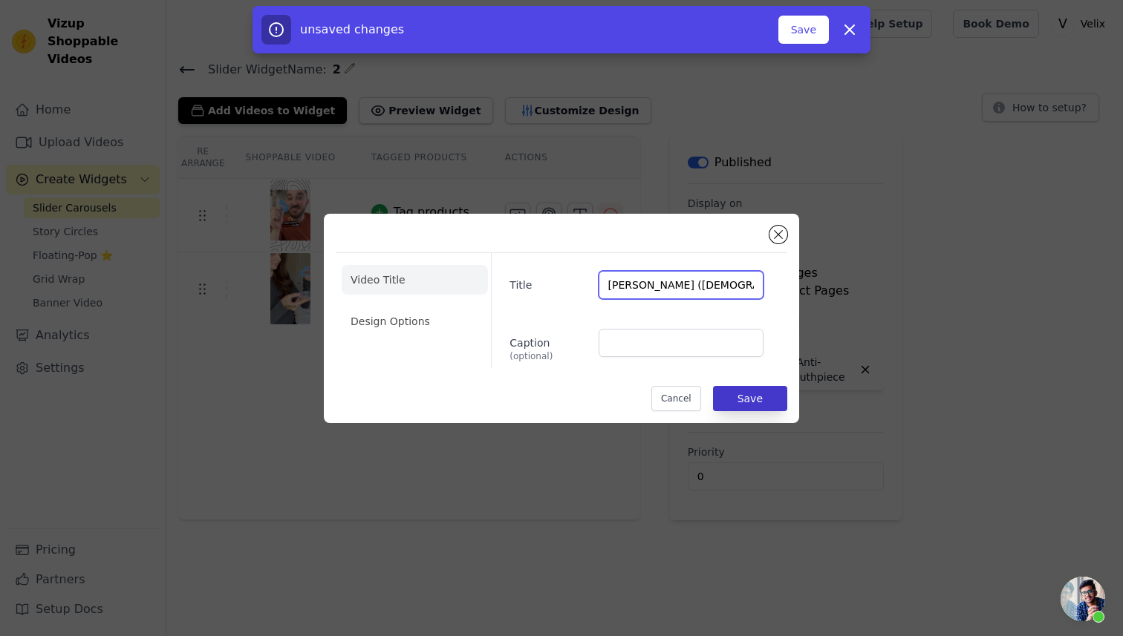
type input "Jamie (28 years old)"
click at [734, 387] on button "Save" at bounding box center [750, 398] width 74 height 25
click at [743, 394] on button "Save" at bounding box center [750, 398] width 74 height 25
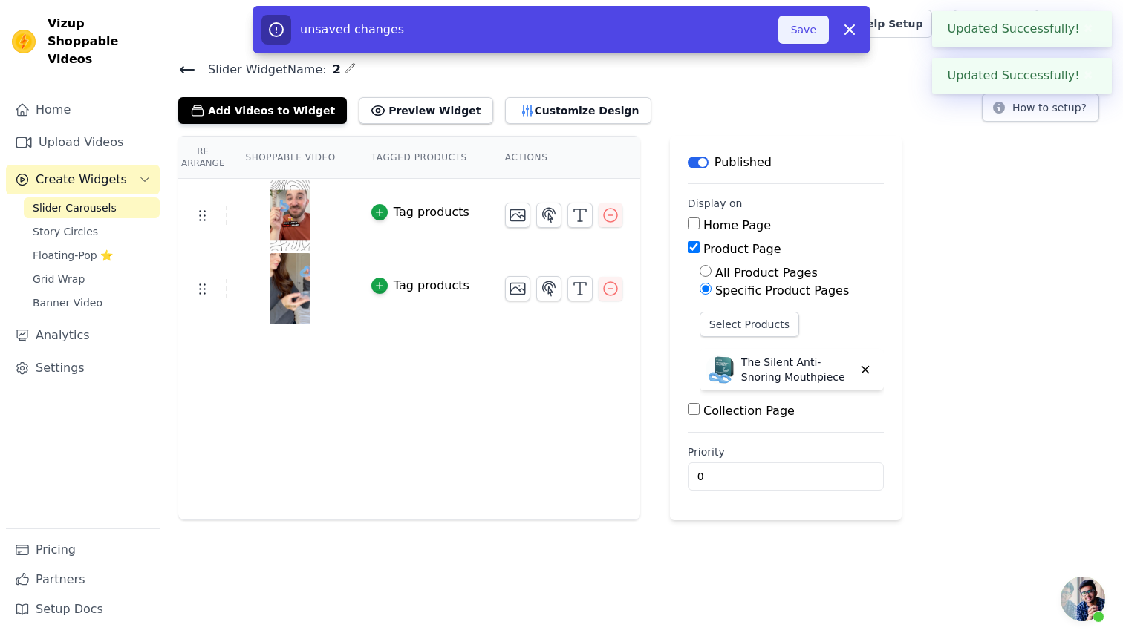
click at [823, 31] on button "Save" at bounding box center [803, 30] width 50 height 28
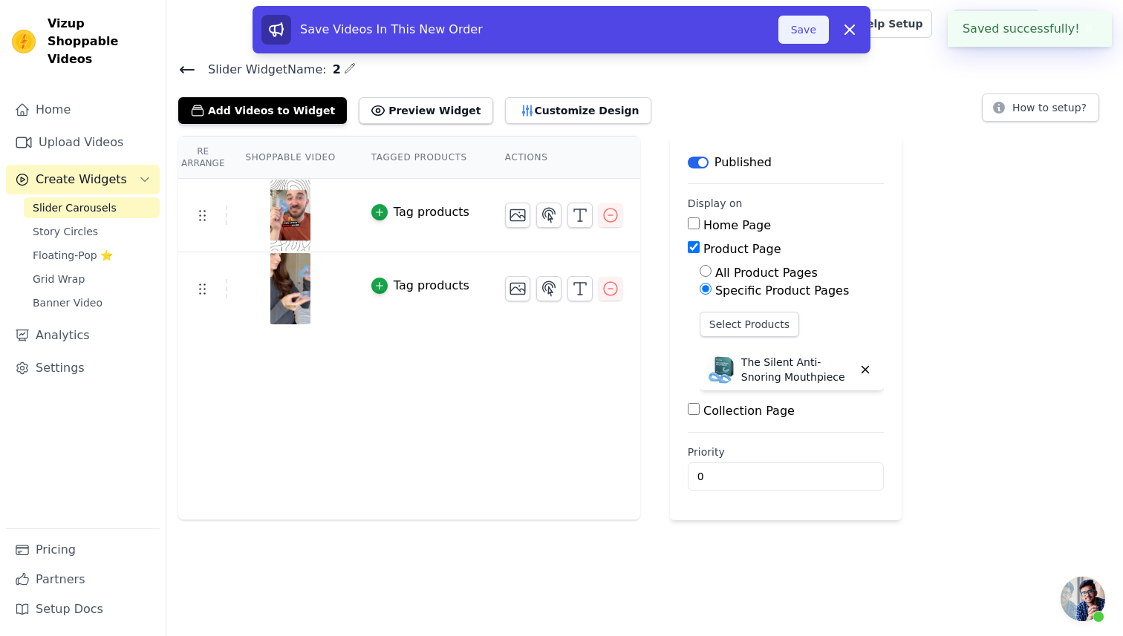
click at [808, 32] on button "Save" at bounding box center [803, 30] width 50 height 28
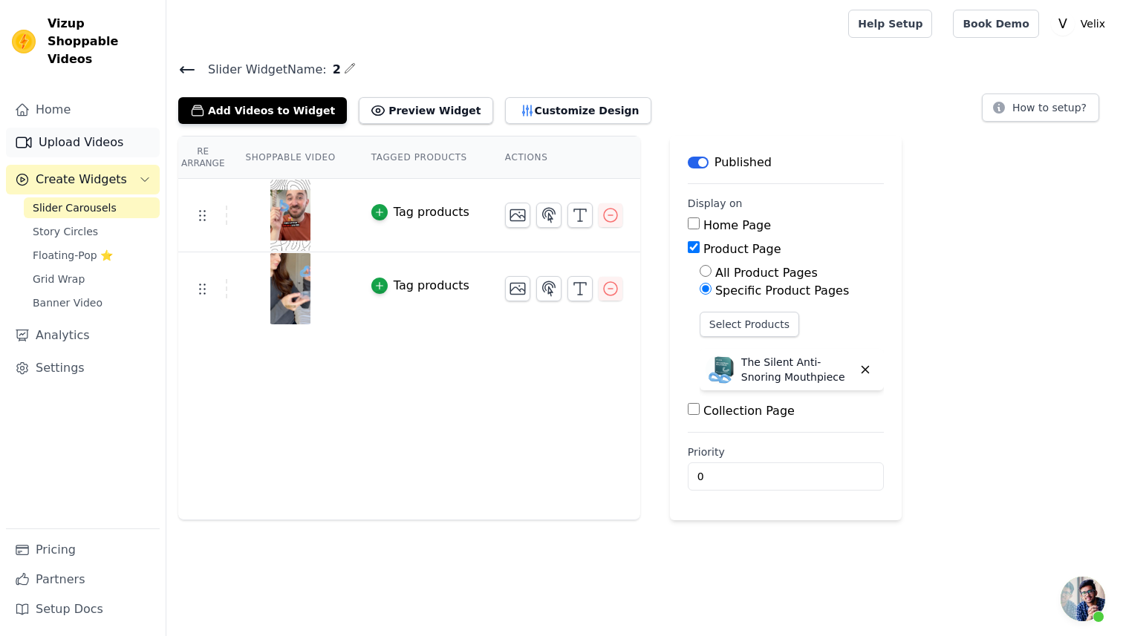
click at [75, 129] on link "Upload Videos" at bounding box center [83, 143] width 154 height 30
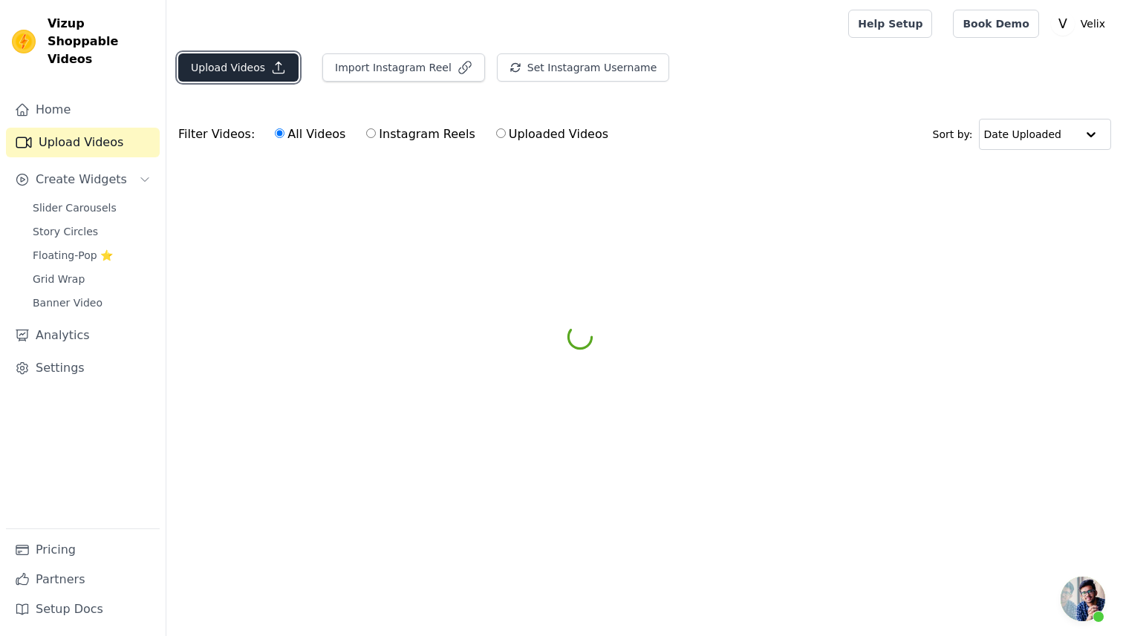
click at [204, 61] on button "Upload Videos" at bounding box center [238, 67] width 120 height 28
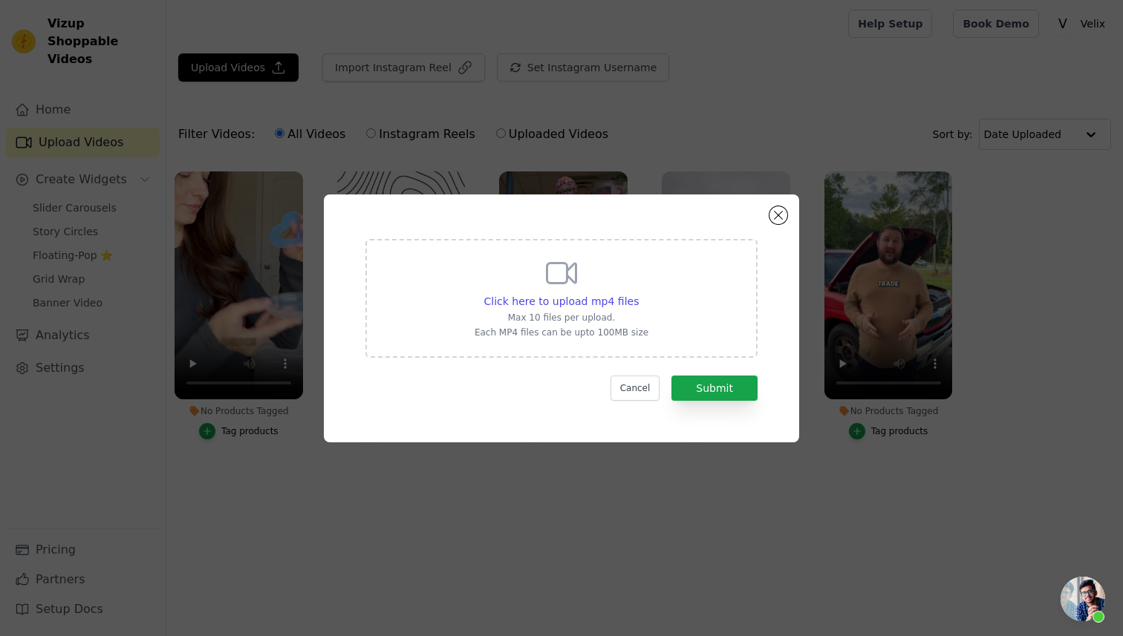
click at [477, 270] on div "Click here to upload mp4 files Max 10 files per upload. Each MP4 files can be u…" at bounding box center [562, 296] width 174 height 83
click at [638, 293] on input "Click here to upload mp4 files Max 10 files per upload. Each MP4 files can be u…" at bounding box center [638, 293] width 1 height 1
type input "C:\fakepath\cashandcarchronicles_7509065691614416159.mp4"
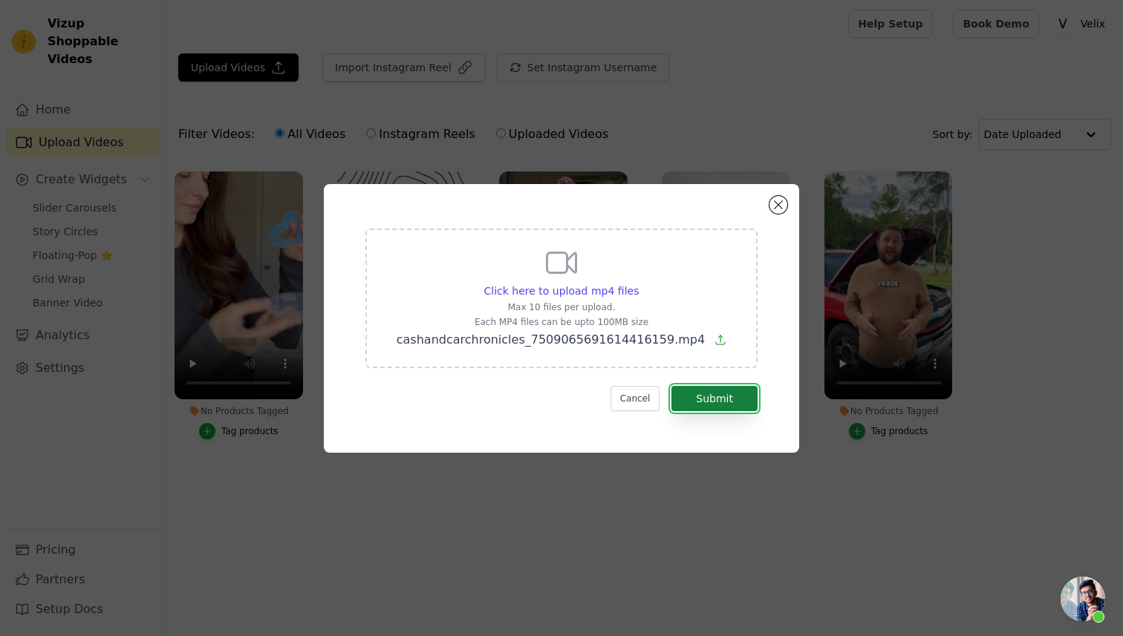
click at [726, 402] on button "Submit" at bounding box center [714, 398] width 86 height 25
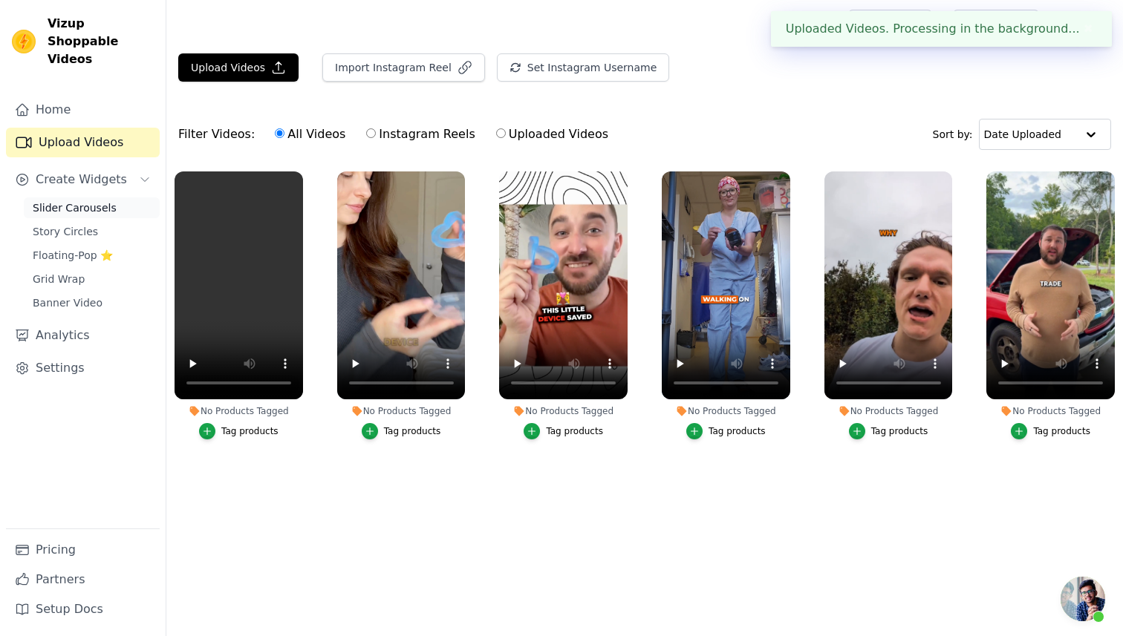
click at [89, 201] on span "Slider Carousels" at bounding box center [75, 208] width 84 height 15
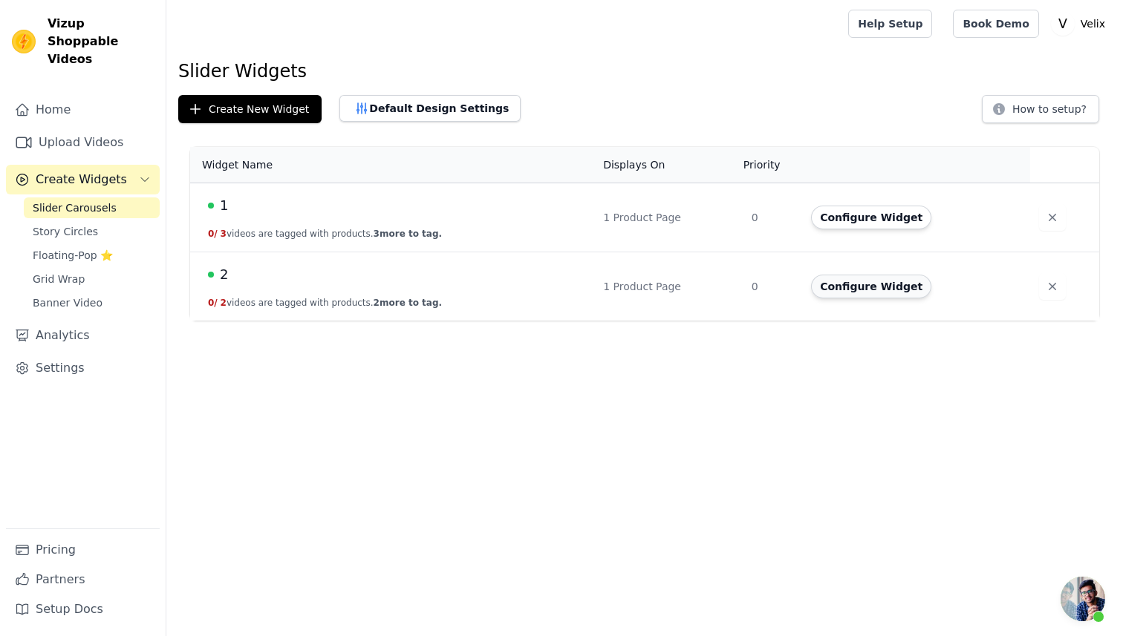
click at [864, 281] on button "Configure Widget" at bounding box center [871, 287] width 120 height 24
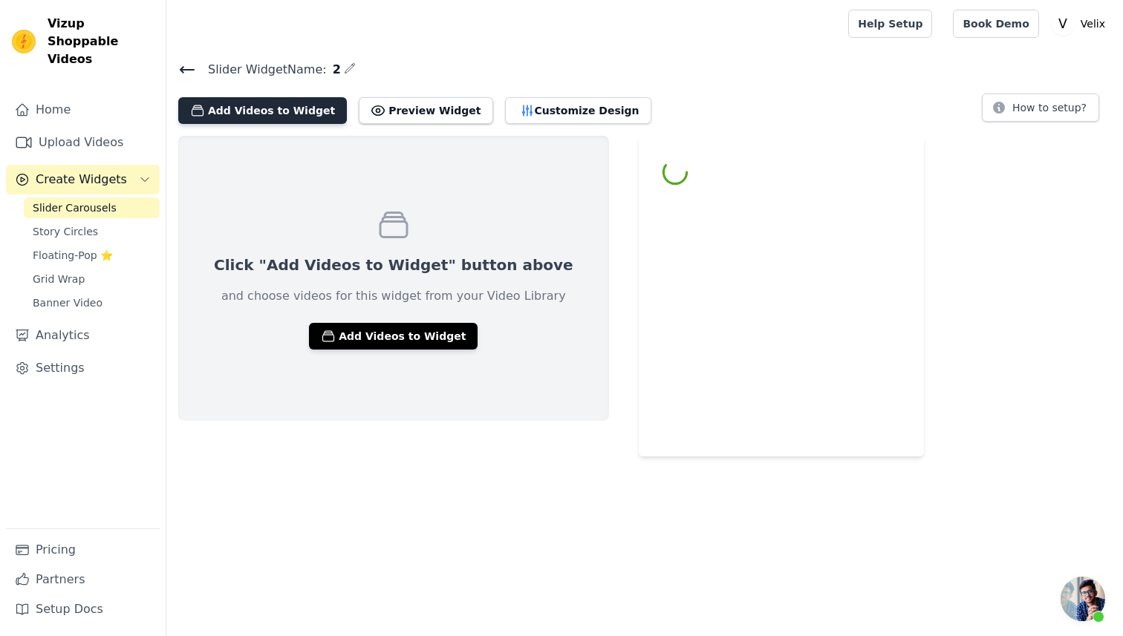
click at [285, 107] on button "Add Videos to Widget" at bounding box center [262, 110] width 169 height 27
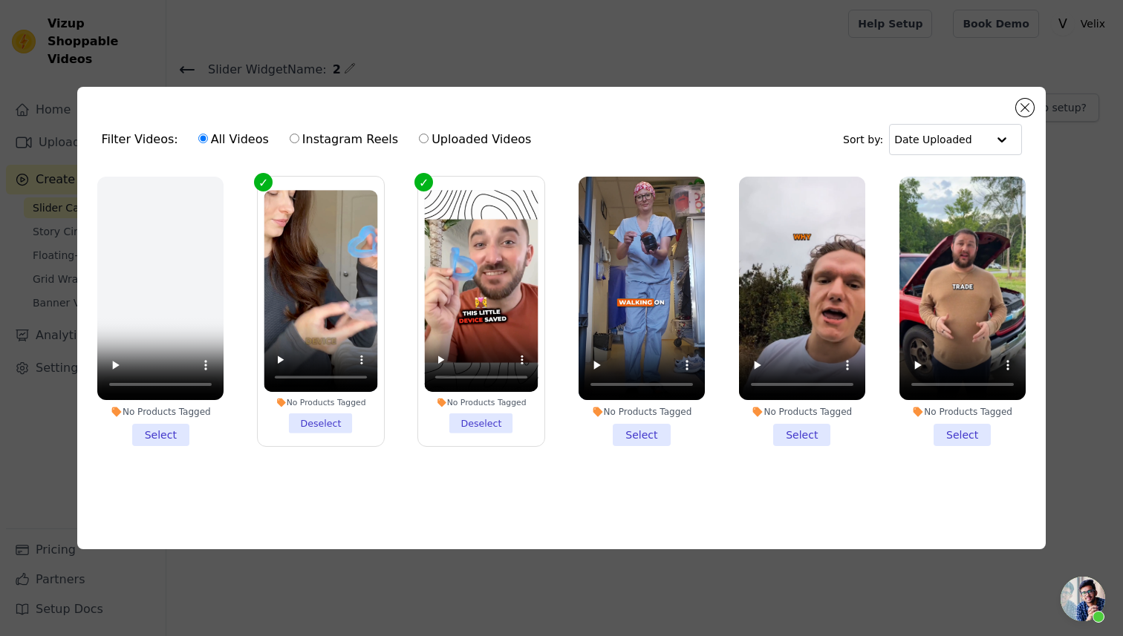
click at [147, 428] on li "No Products Tagged Select" at bounding box center [160, 312] width 126 height 270
click at [0, 0] on input "No Products Tagged Select" at bounding box center [0, 0] width 0 height 0
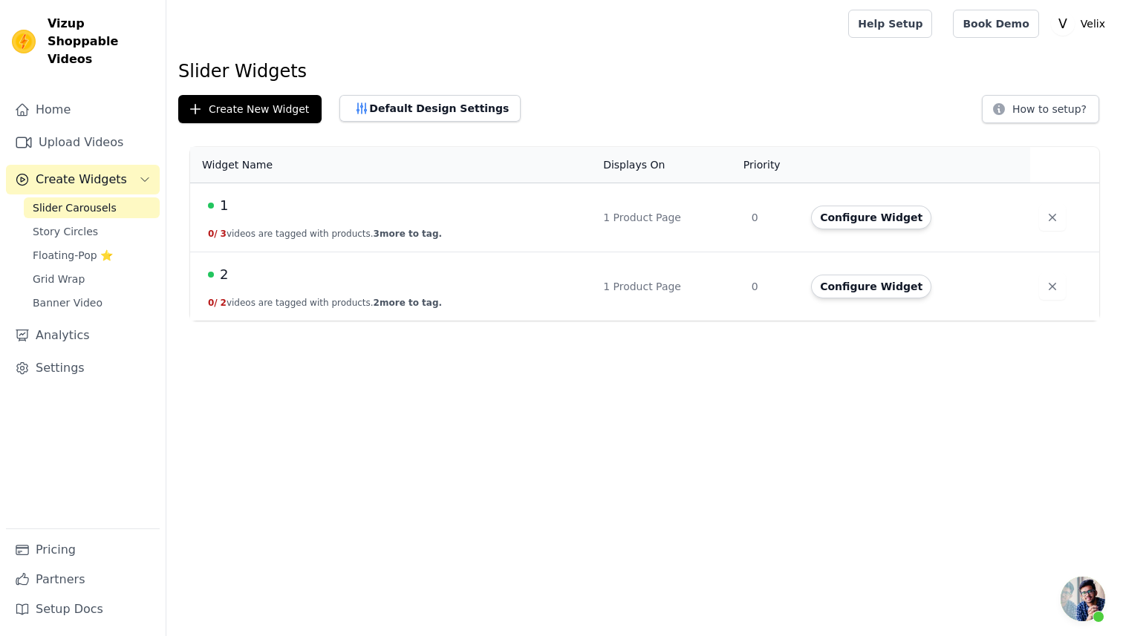
scroll to position [95, 0]
click at [70, 128] on link "Upload Videos" at bounding box center [83, 143] width 154 height 30
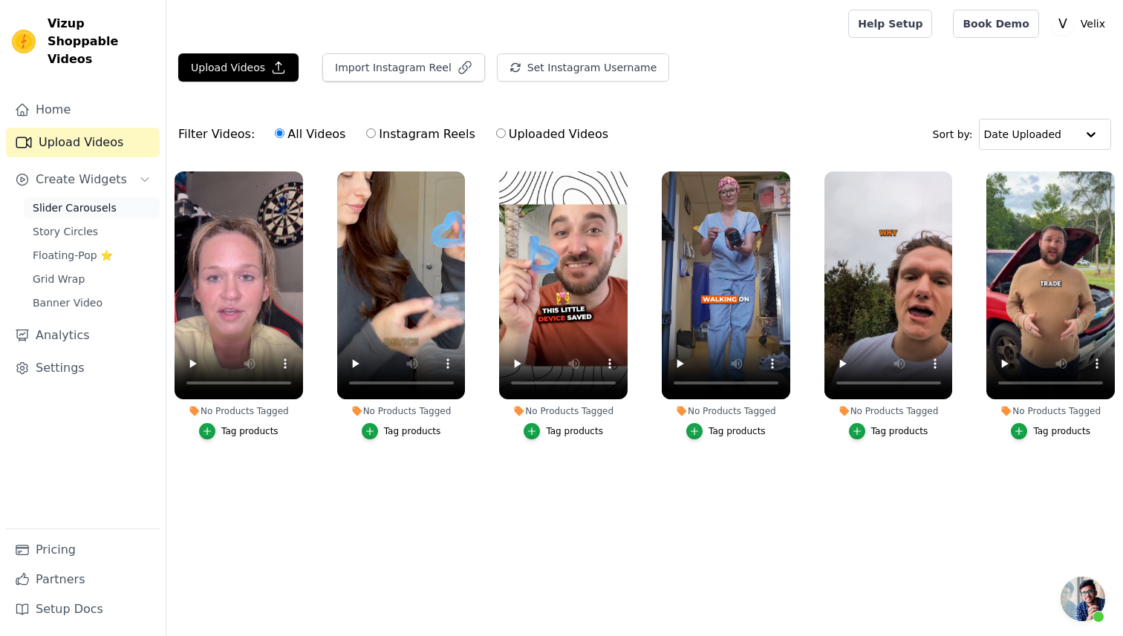
click at [64, 201] on span "Slider Carousels" at bounding box center [75, 208] width 84 height 15
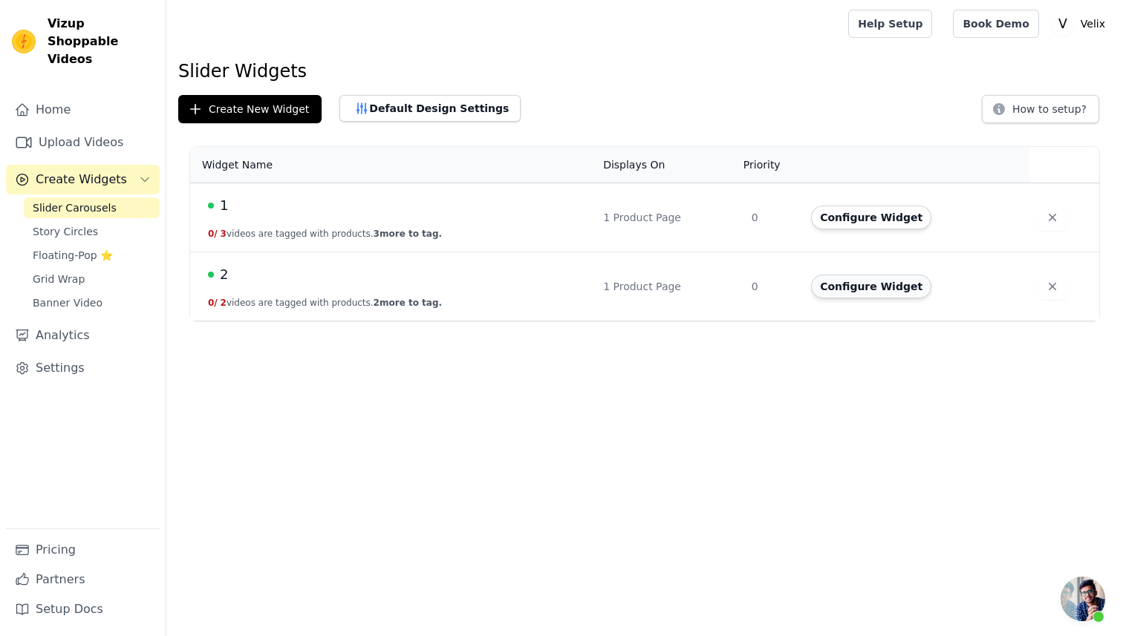
click at [835, 281] on button "Configure Widget" at bounding box center [871, 287] width 120 height 24
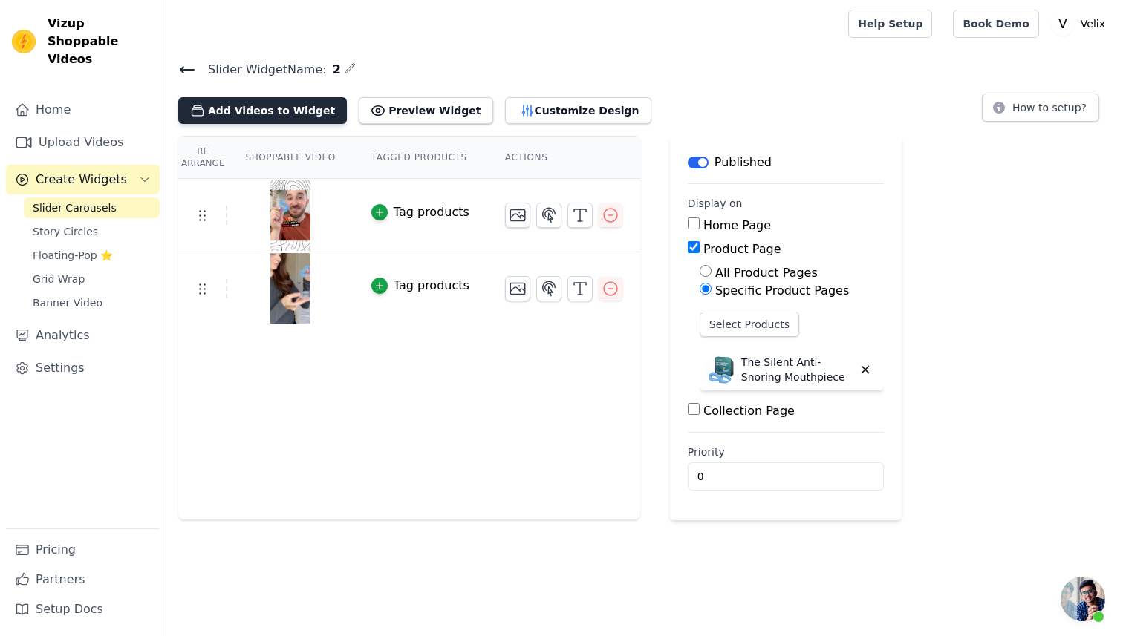
click at [272, 114] on button "Add Videos to Widget" at bounding box center [262, 110] width 169 height 27
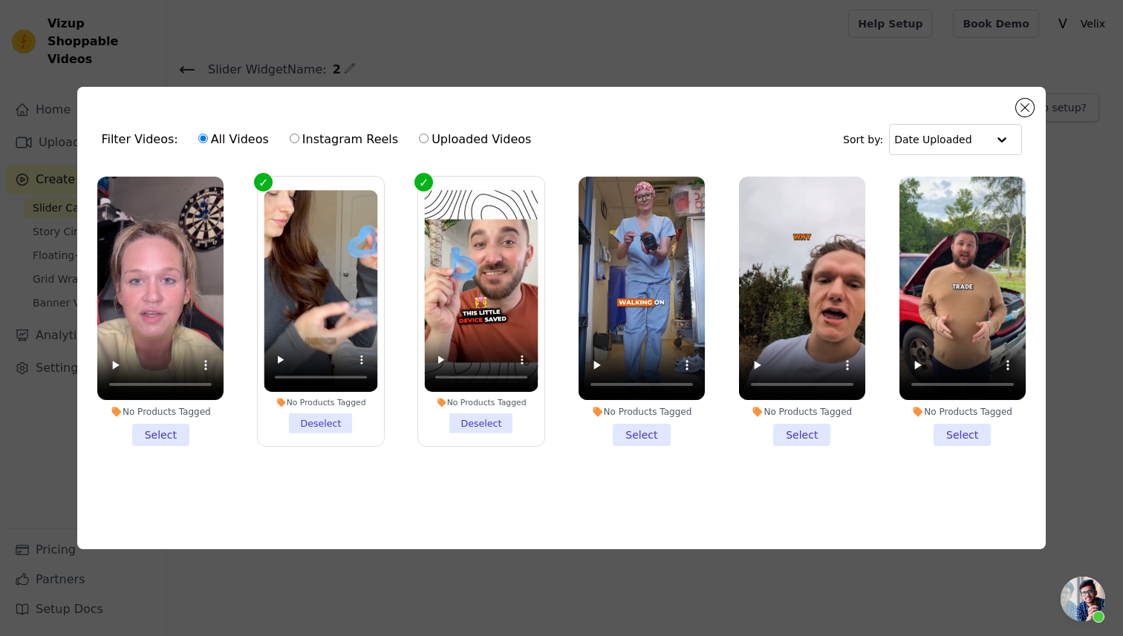
click at [163, 426] on li "No Products Tagged Select" at bounding box center [160, 312] width 126 height 270
click at [0, 0] on input "No Products Tagged Select" at bounding box center [0, 0] width 0 height 0
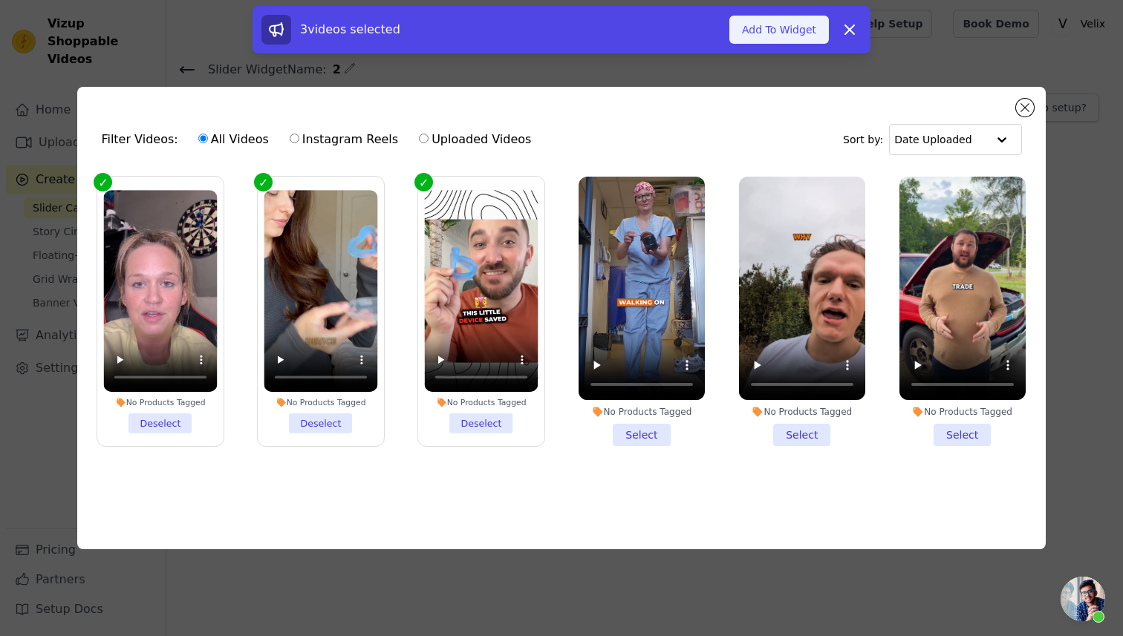
click at [802, 25] on button "Add To Widget" at bounding box center [779, 30] width 100 height 28
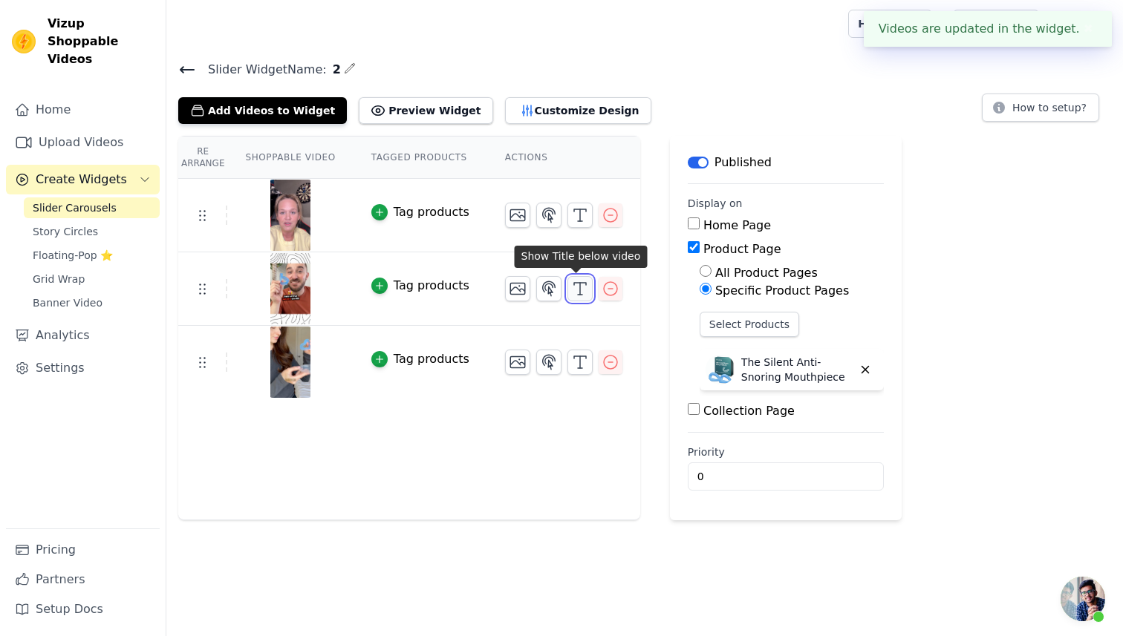
click at [581, 283] on polyline "button" at bounding box center [580, 284] width 12 height 2
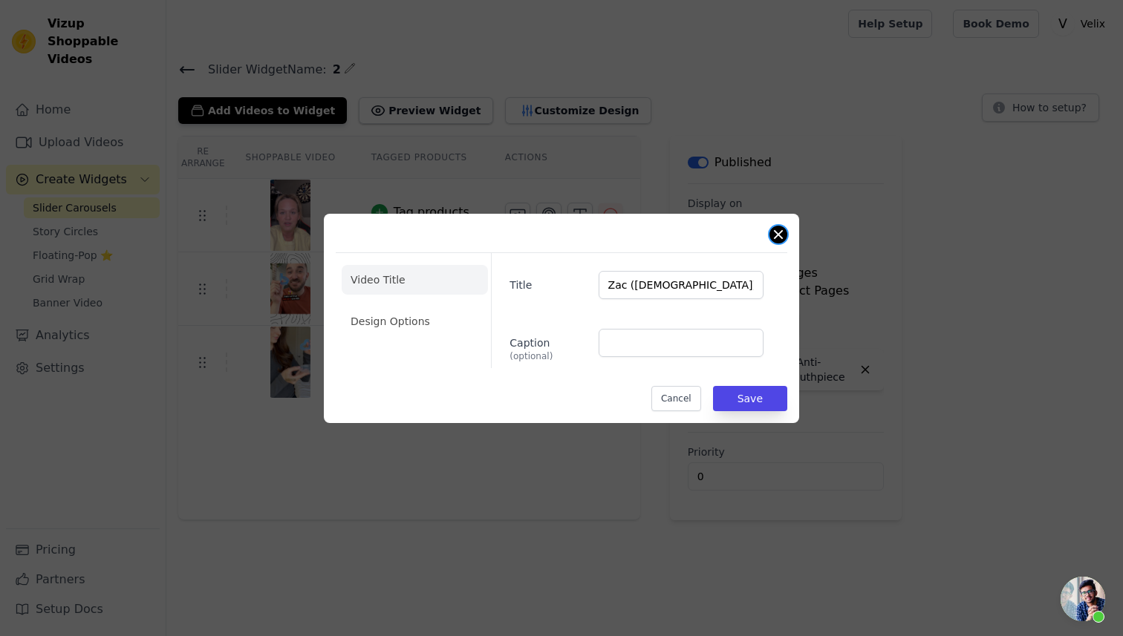
click at [776, 226] on button "Close modal" at bounding box center [778, 235] width 18 height 18
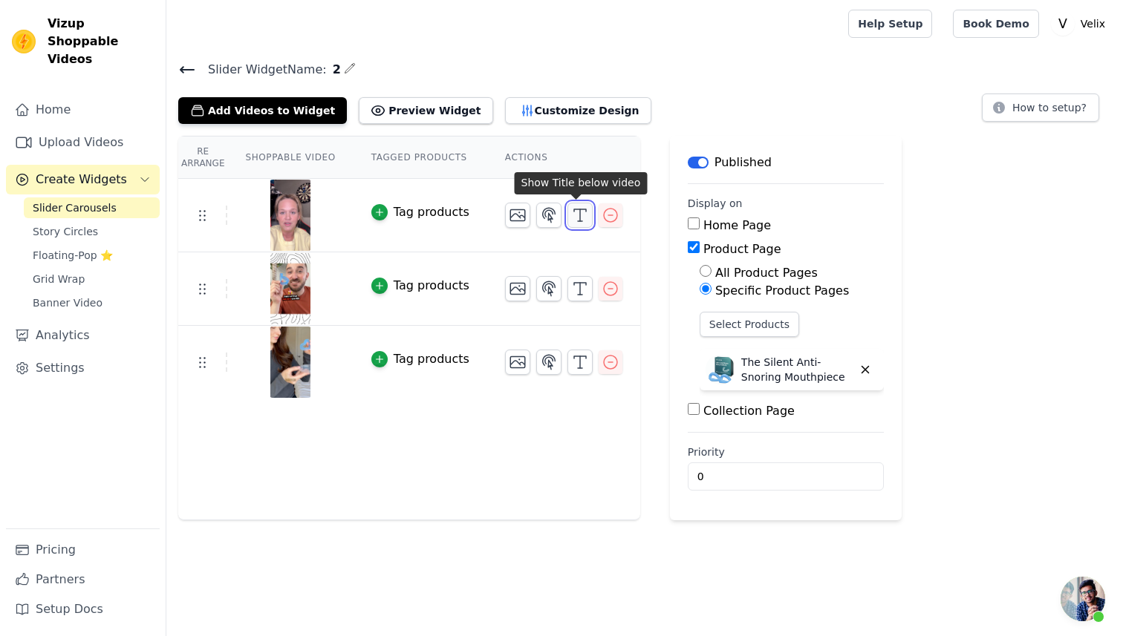
click at [580, 211] on icon "button" at bounding box center [580, 215] width 18 height 18
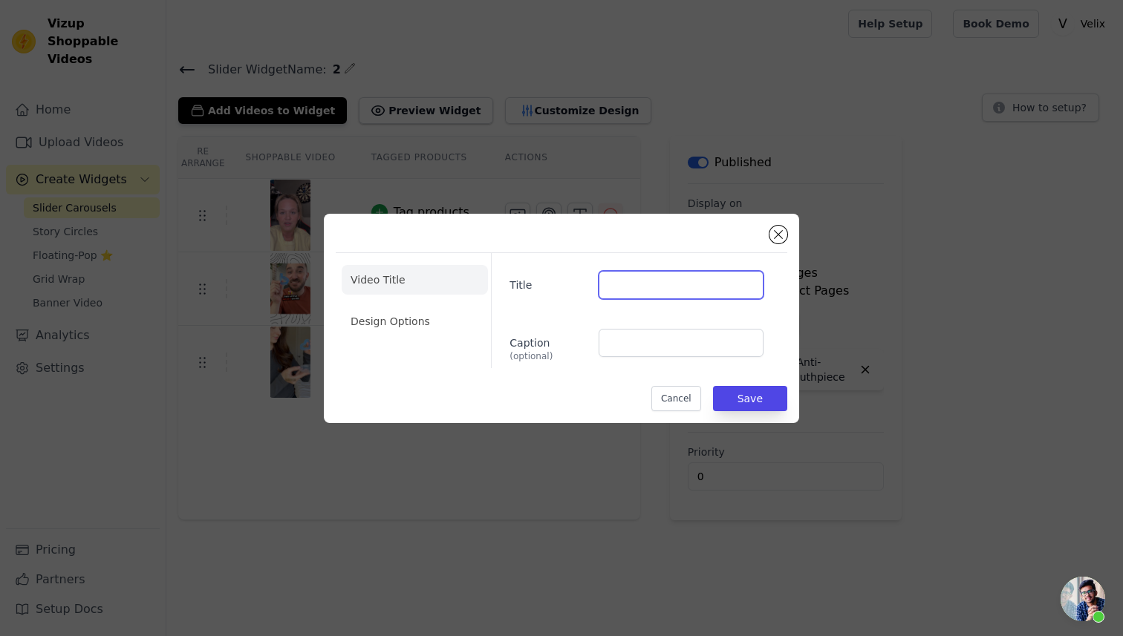
click at [639, 287] on input "Title" at bounding box center [681, 285] width 165 height 28
type input "(32 years old)"
click at [782, 235] on button "Close modal" at bounding box center [778, 235] width 18 height 18
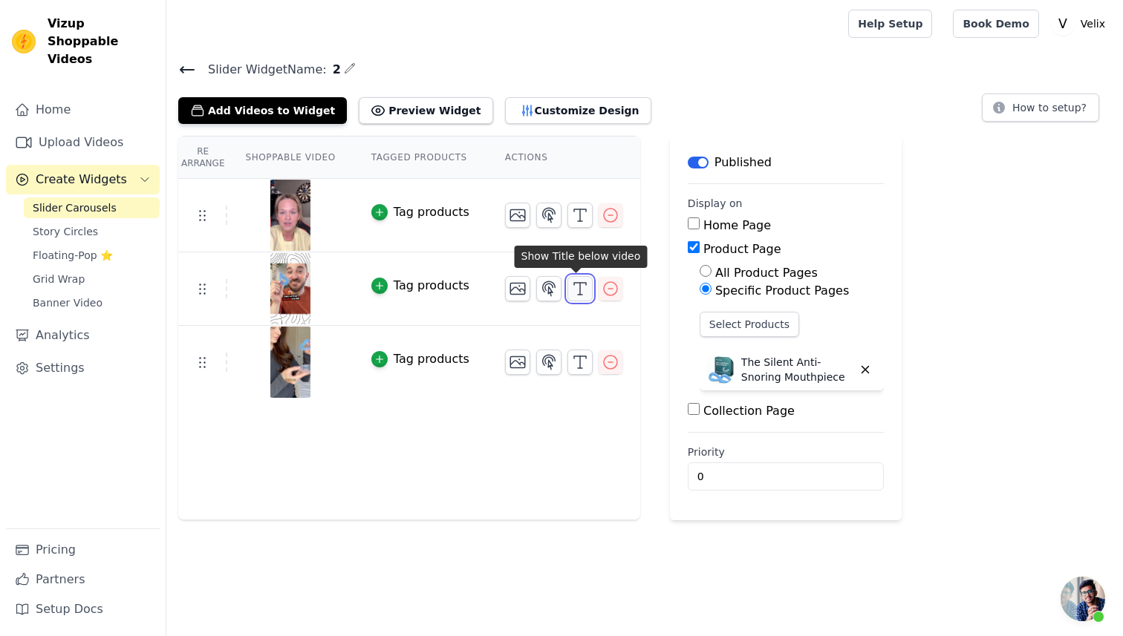
click at [577, 283] on polyline "button" at bounding box center [580, 284] width 12 height 2
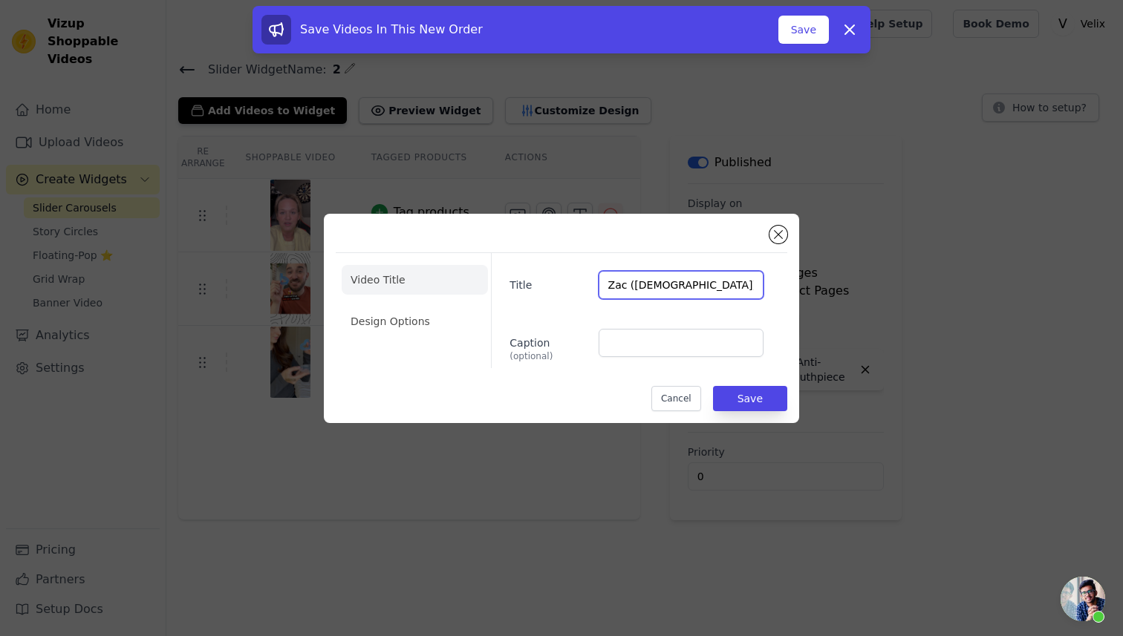
click at [706, 296] on input "Zac (33 years old)" at bounding box center [681, 285] width 165 height 28
click at [714, 286] on input "Zac (33 years old)" at bounding box center [681, 285] width 165 height 28
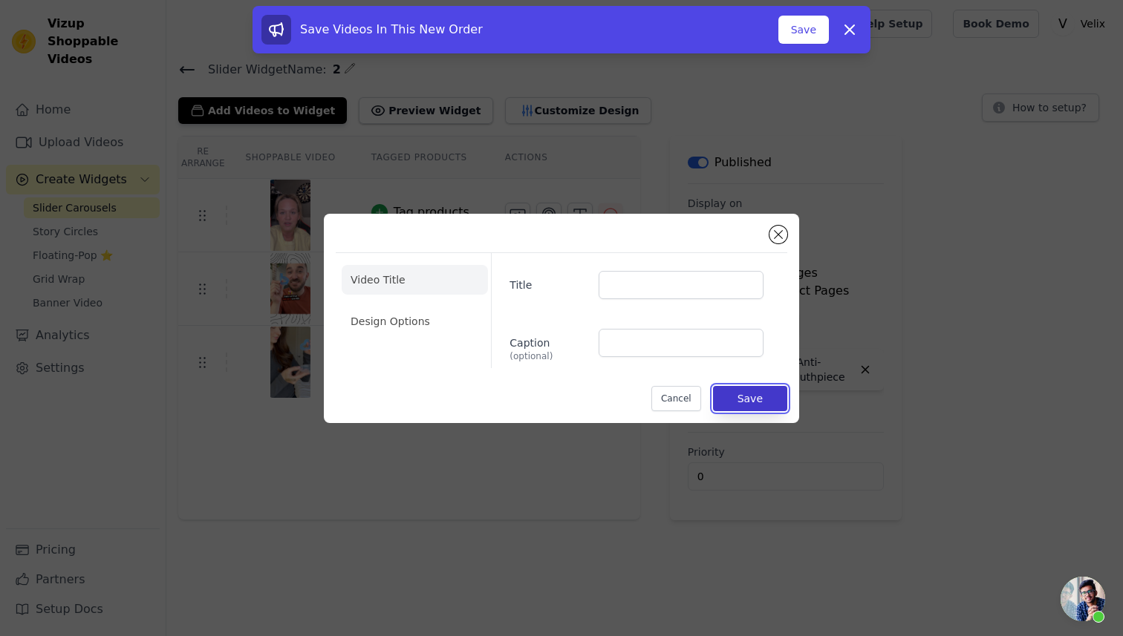
click at [749, 391] on button "Save" at bounding box center [750, 398] width 74 height 25
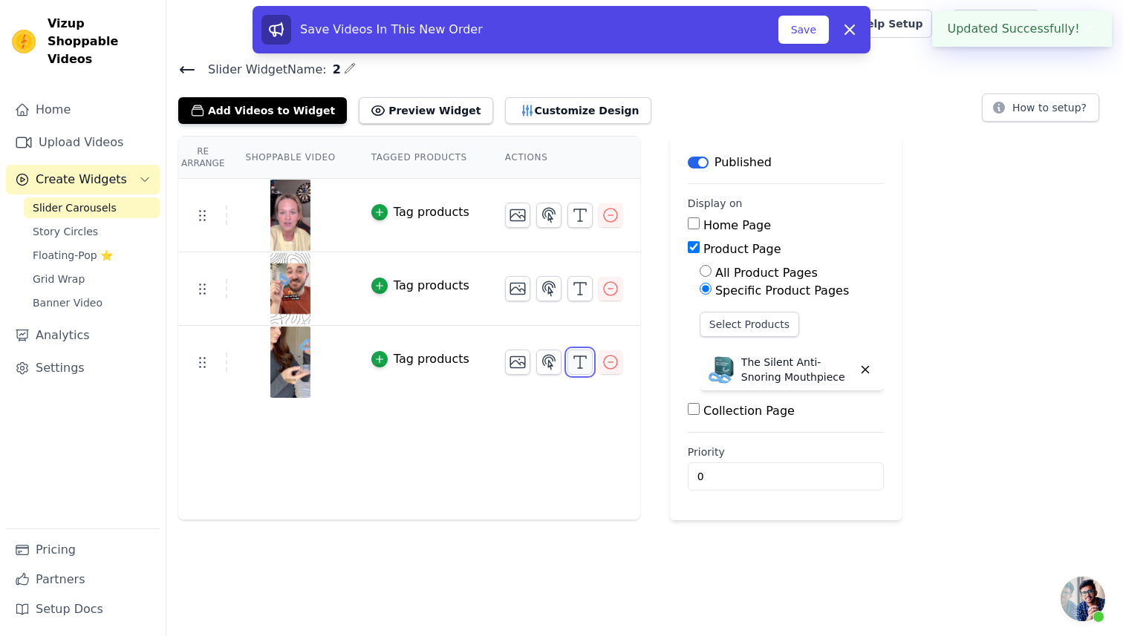
click at [571, 354] on icon "button" at bounding box center [580, 362] width 18 height 18
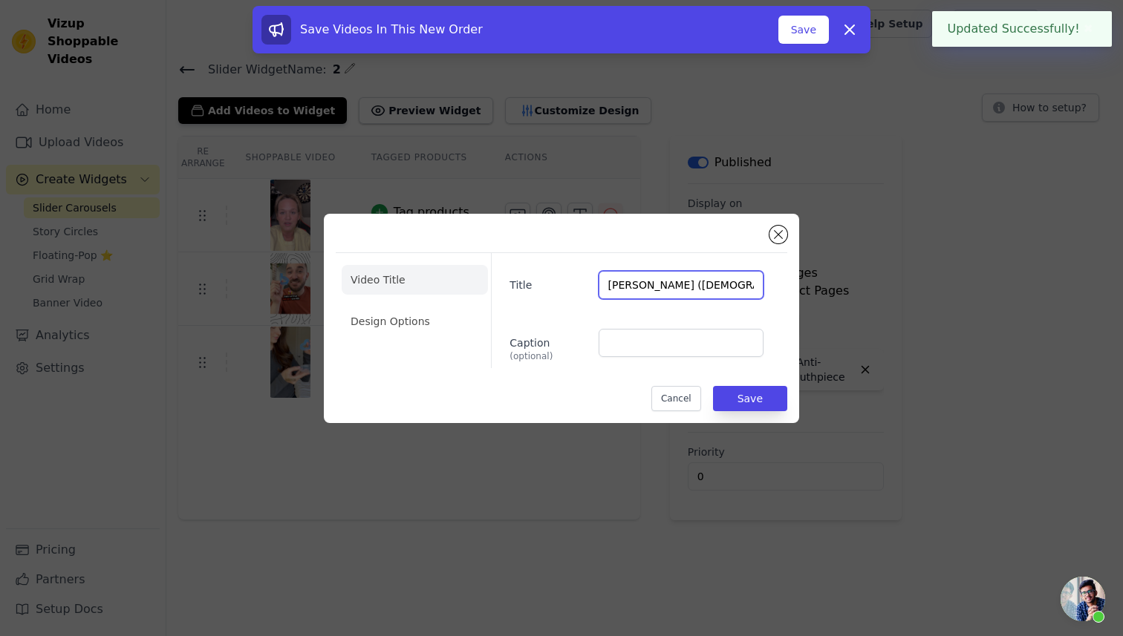
click at [689, 279] on input "Jamie (28 years old)" at bounding box center [681, 285] width 165 height 28
click at [767, 394] on button "Save" at bounding box center [750, 398] width 74 height 25
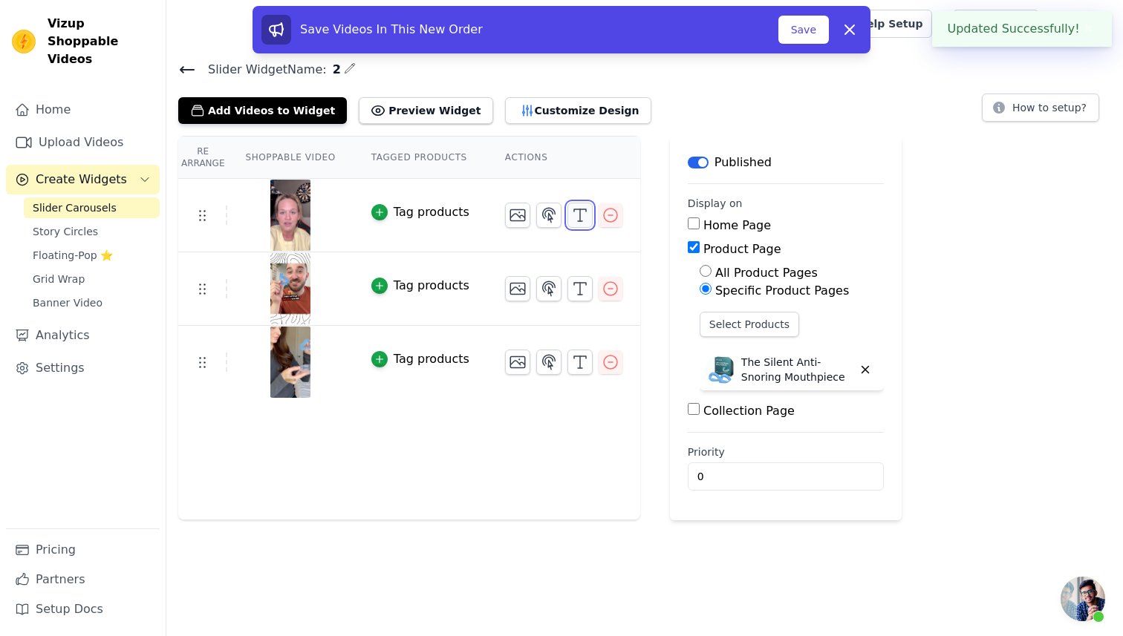
click at [584, 224] on button "button" at bounding box center [579, 215] width 25 height 25
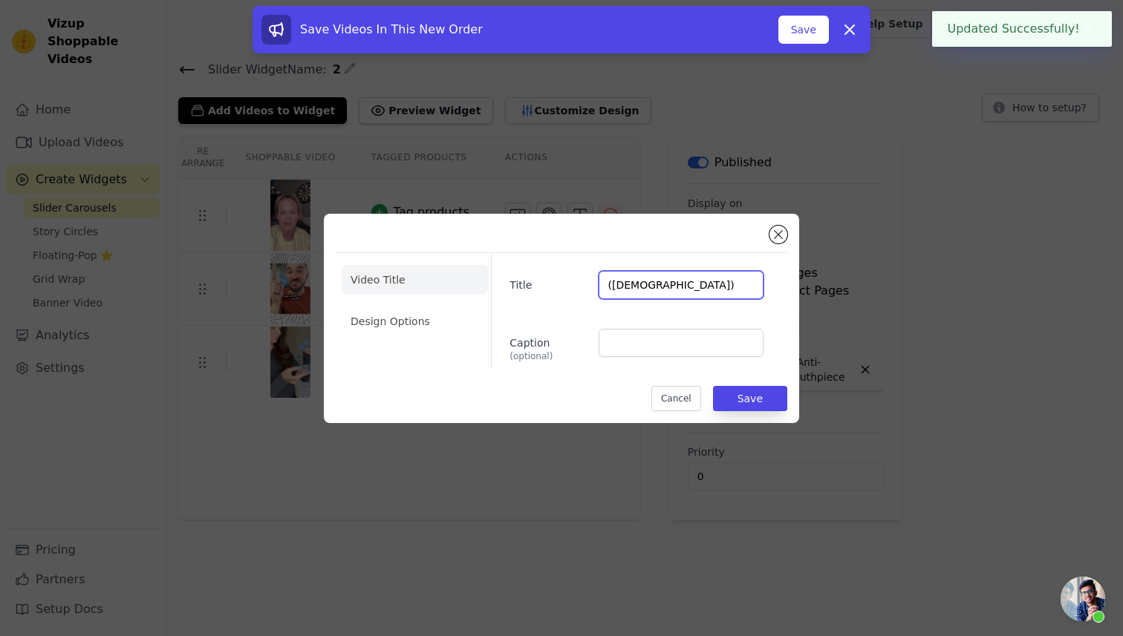
click at [709, 278] on input "(32 years old)" at bounding box center [681, 285] width 165 height 28
click at [772, 408] on button "Save" at bounding box center [750, 398] width 74 height 25
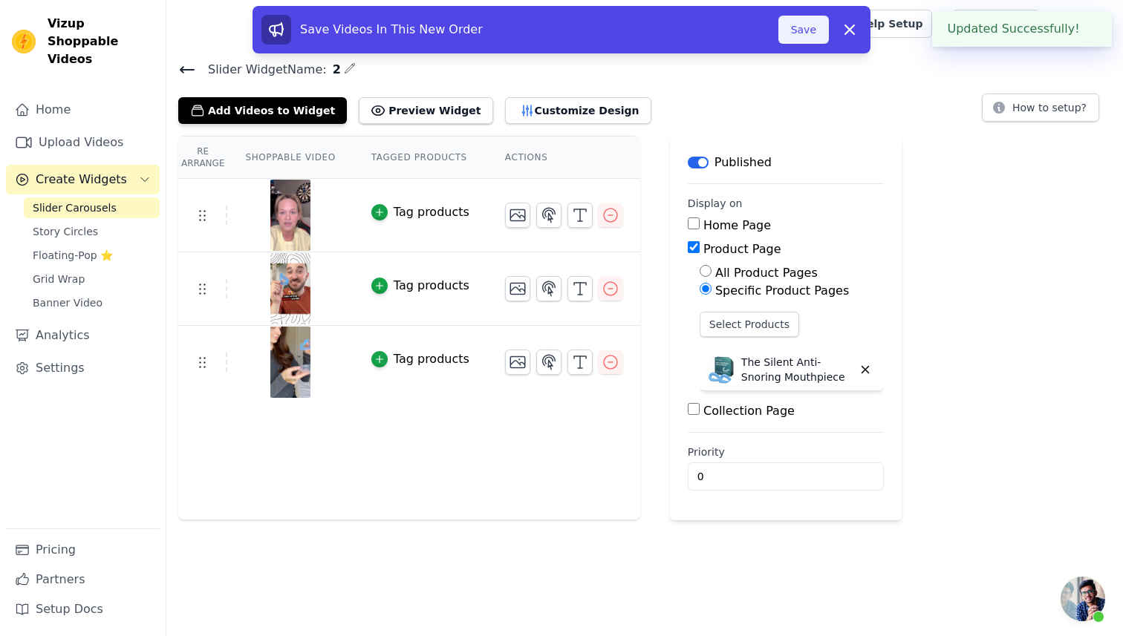
click at [799, 30] on button "Save" at bounding box center [803, 30] width 50 height 28
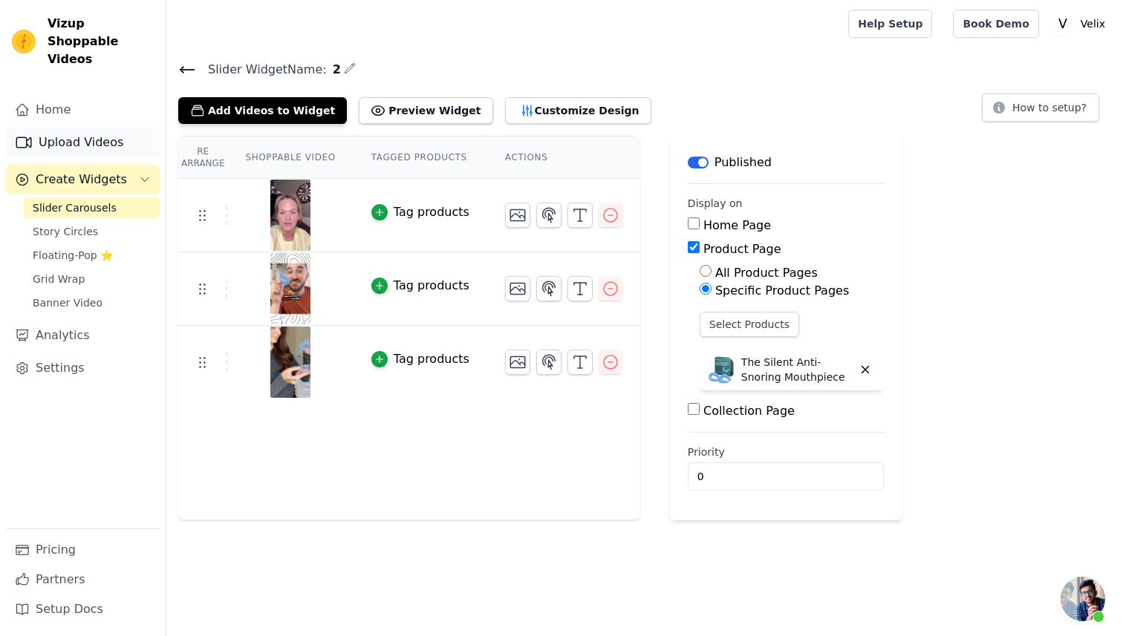
click at [100, 128] on link "Upload Videos" at bounding box center [83, 143] width 154 height 30
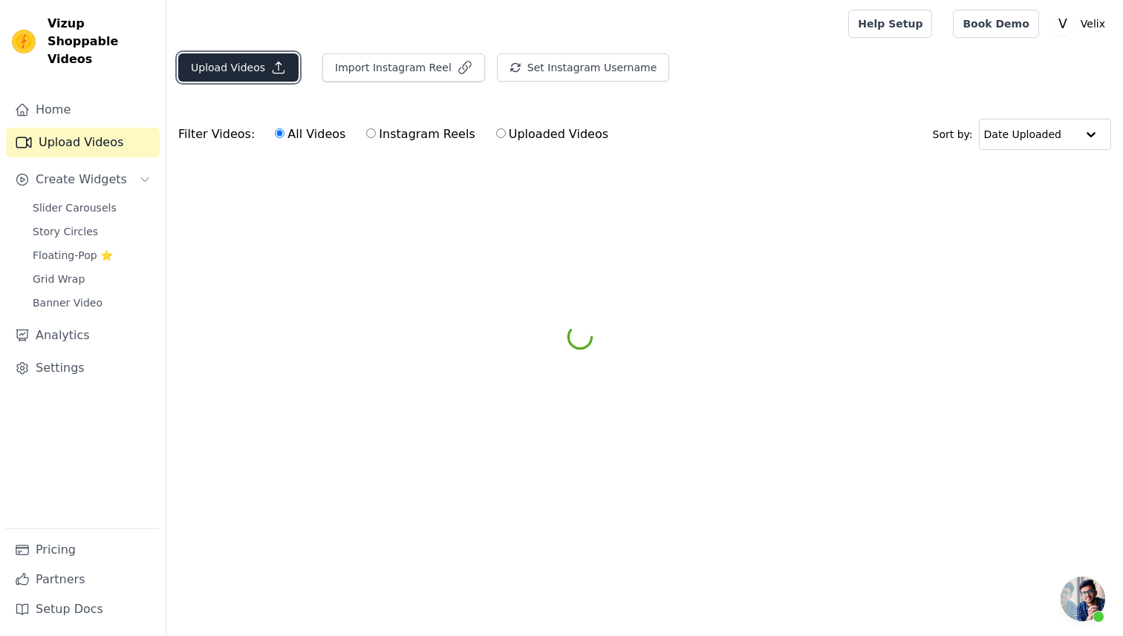
click at [241, 71] on button "Upload Videos" at bounding box center [238, 67] width 120 height 28
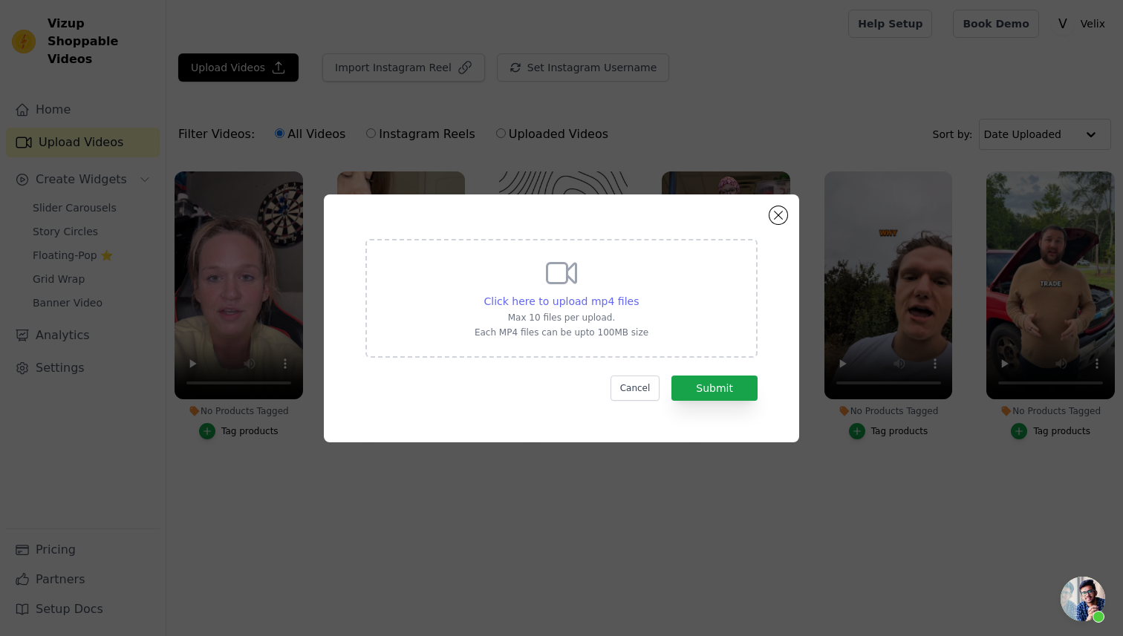
click at [509, 299] on span "Click here to upload mp4 files" at bounding box center [561, 302] width 155 height 12
click at [638, 294] on input "Click here to upload mp4 files Max 10 files per upload. Each MP4 files can be u…" at bounding box center [638, 293] width 1 height 1
type input "C:\fakepath\ssstik.io_1755952897150.mp4"
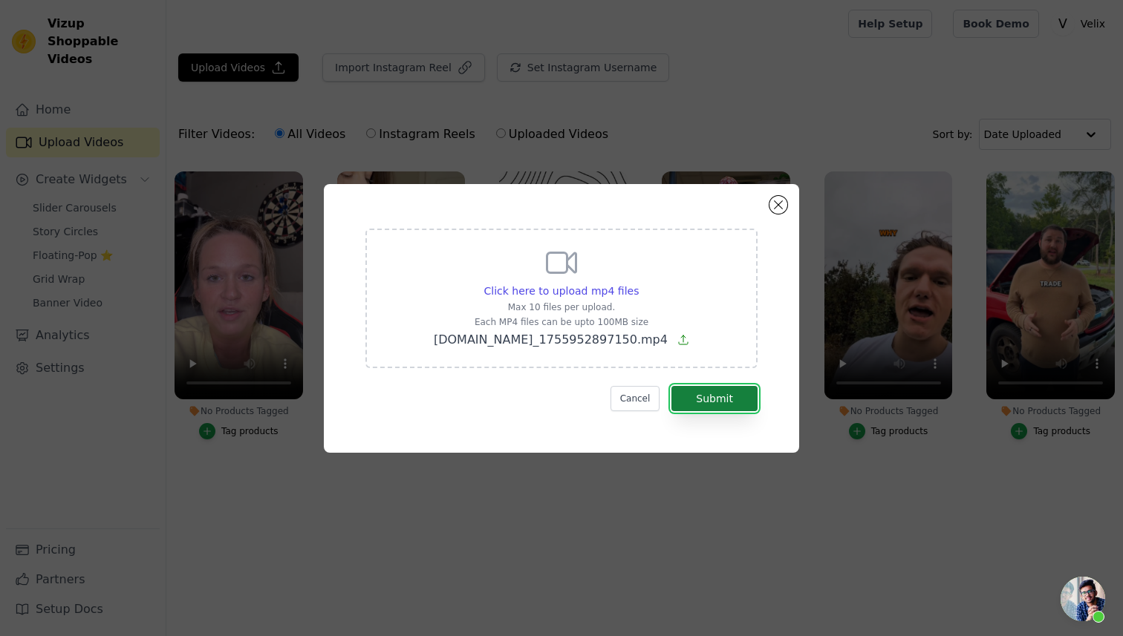
click at [732, 404] on button "Submit" at bounding box center [714, 398] width 86 height 25
